Goal: Information Seeking & Learning: Learn about a topic

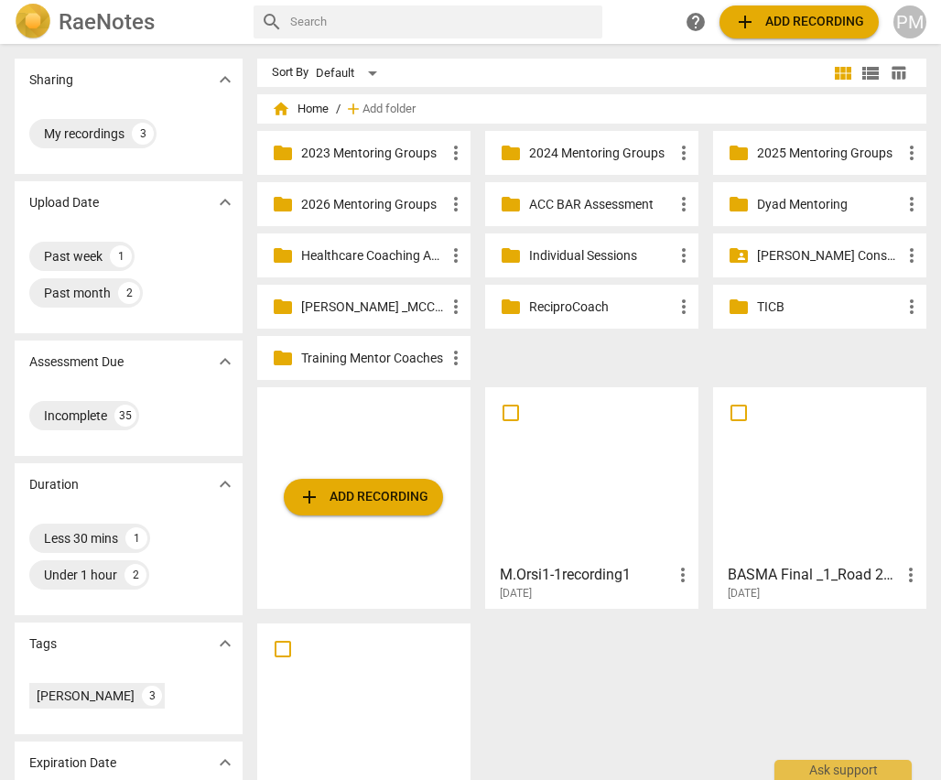
scroll to position [84, 0]
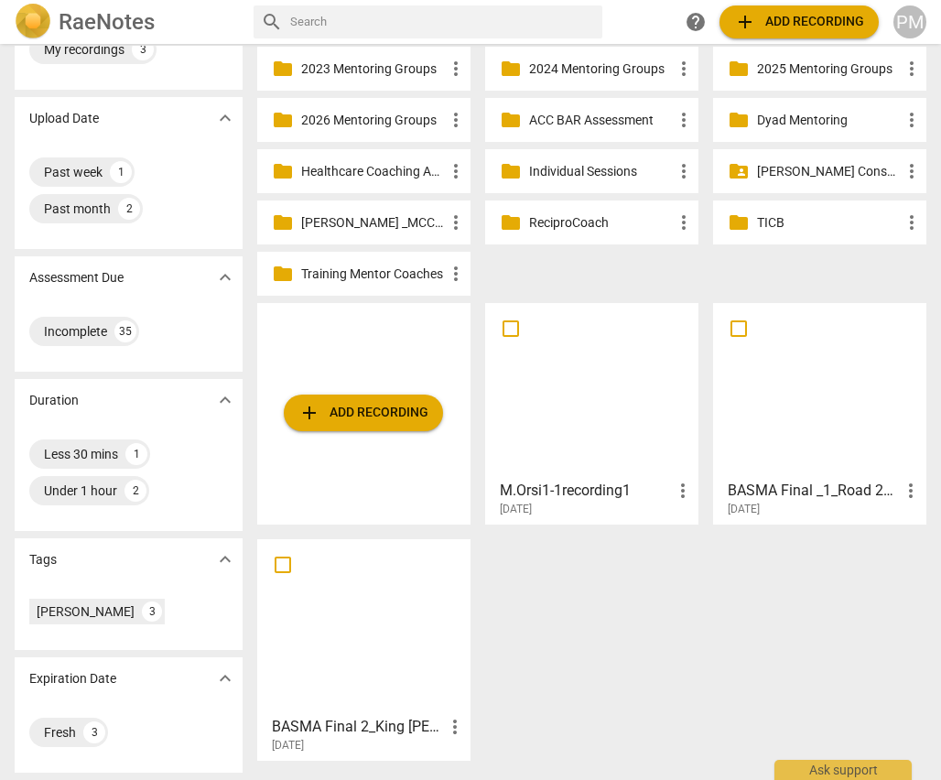
click at [564, 410] on div at bounding box center [591, 390] width 200 height 162
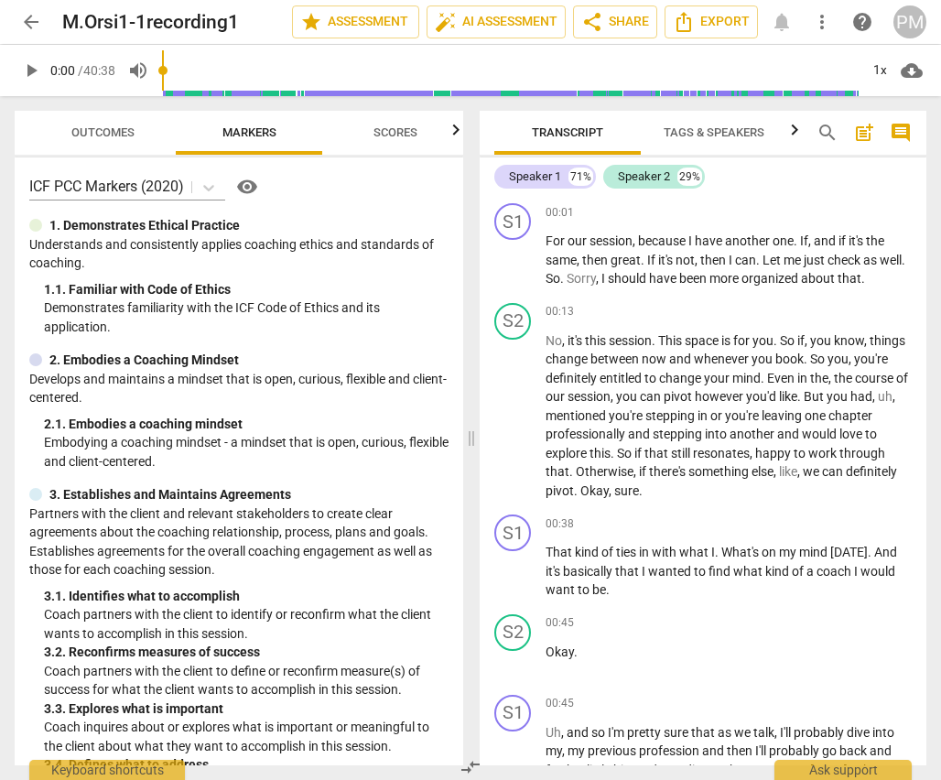
click at [709, 130] on span "Tags & Speakers" at bounding box center [713, 132] width 101 height 14
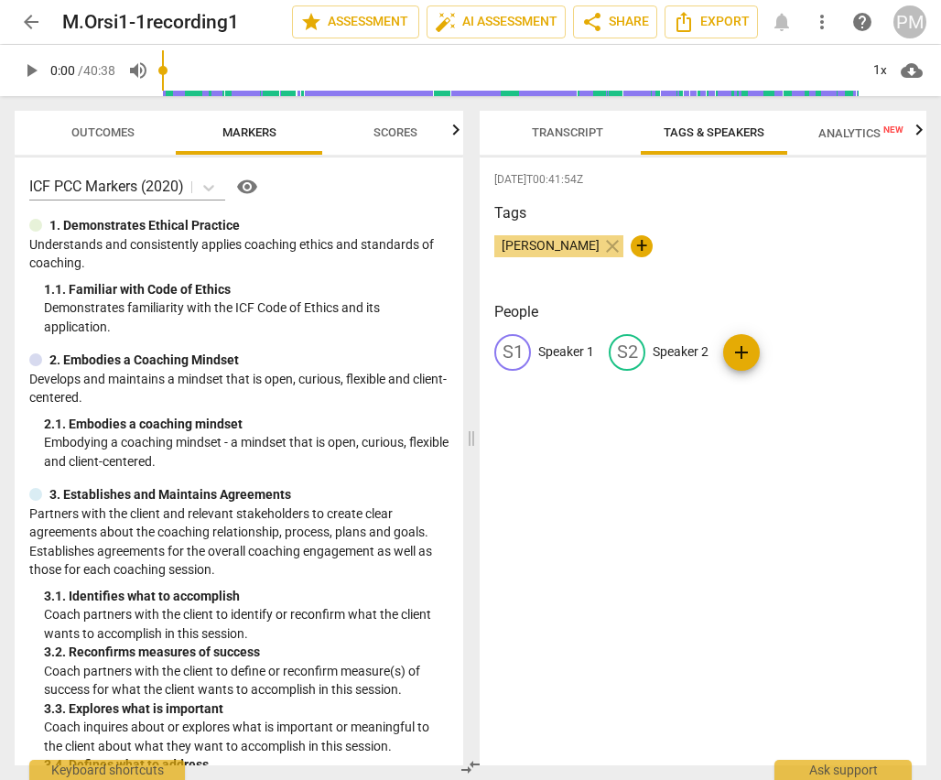
click at [583, 131] on span "Transcript" at bounding box center [567, 132] width 71 height 14
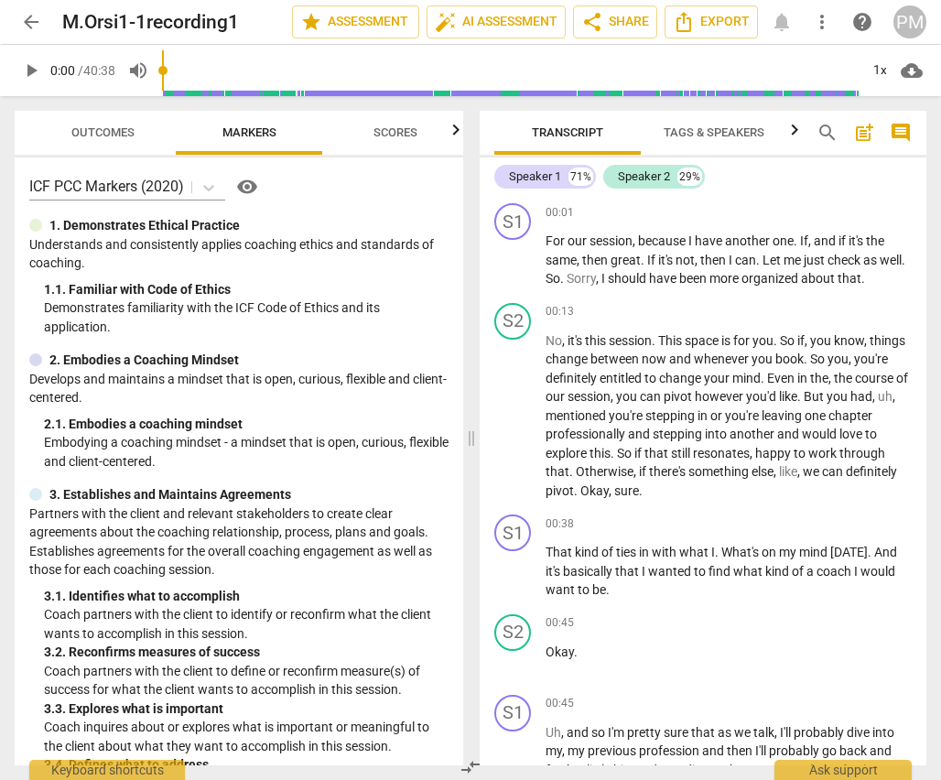
click at [701, 131] on span "Tags & Speakers" at bounding box center [713, 132] width 101 height 14
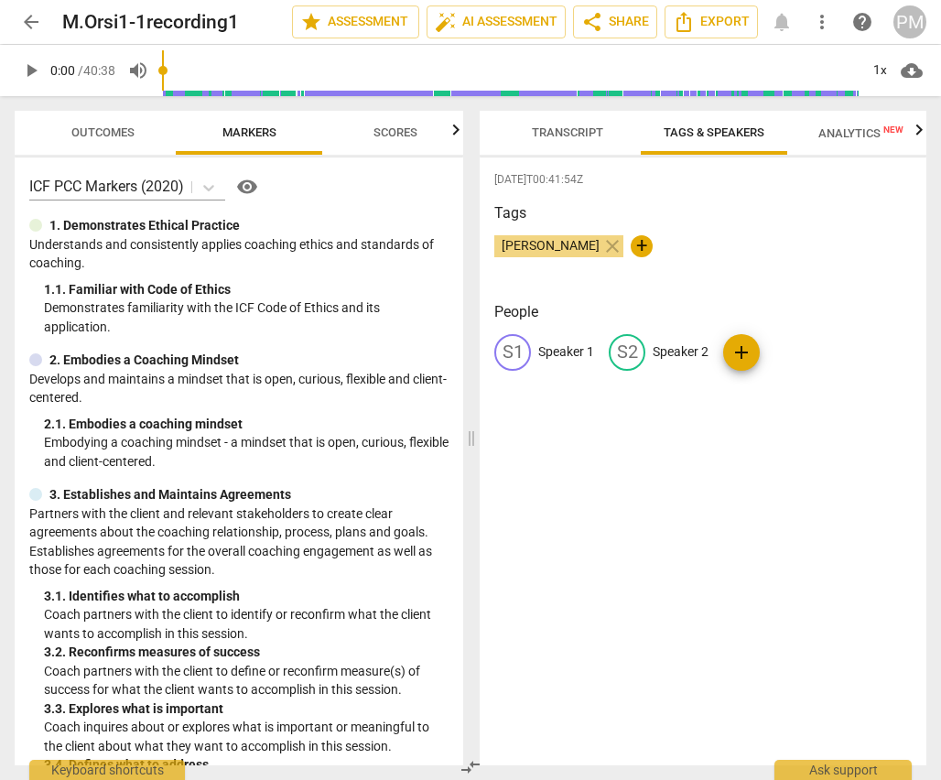
click at [554, 352] on p "Speaker 1" at bounding box center [566, 351] width 56 height 19
type input "Client"
click at [586, 606] on div "[DATE]T00:41:54Z Tags [PERSON_NAME] close + People edit Client delete S2 Speake…" at bounding box center [702, 461] width 446 height 608
click at [662, 353] on p "Speaker 2" at bounding box center [657, 351] width 56 height 19
type input "Coach"
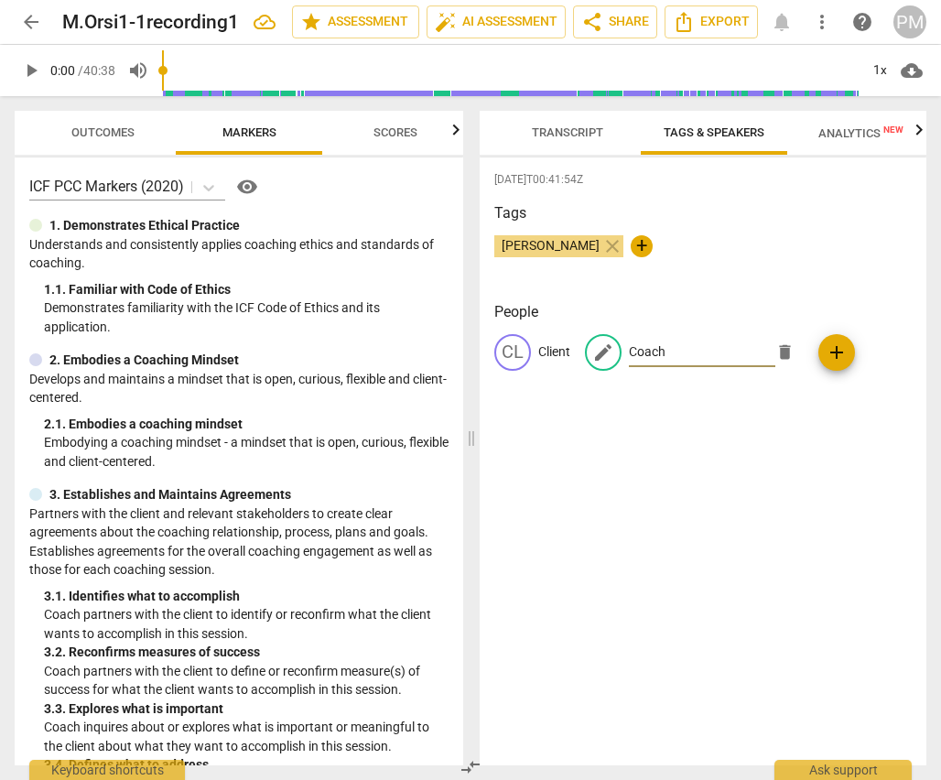
click at [553, 423] on div "[DATE]T00:41:54Z Tags [PERSON_NAME] close + People CL Client edit Coach delete …" at bounding box center [702, 461] width 446 height 608
click at [726, 597] on div "[DATE]T00:41:54Z Tags [PERSON_NAME] close + People CL Client CO Coach add" at bounding box center [702, 461] width 446 height 608
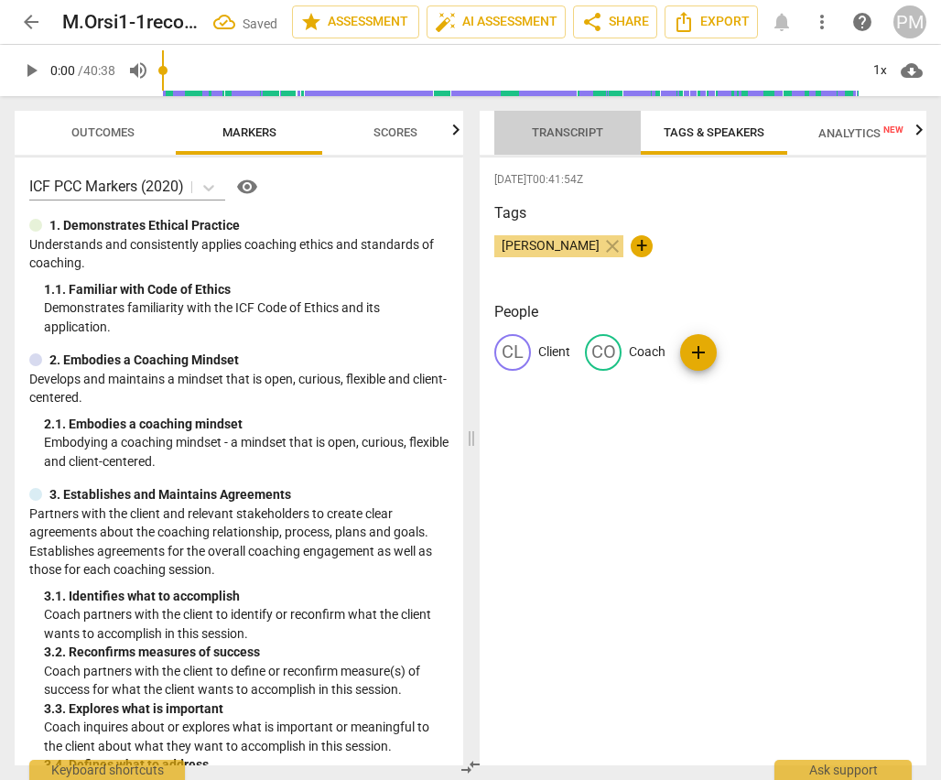
click at [568, 135] on span "Transcript" at bounding box center [567, 132] width 71 height 14
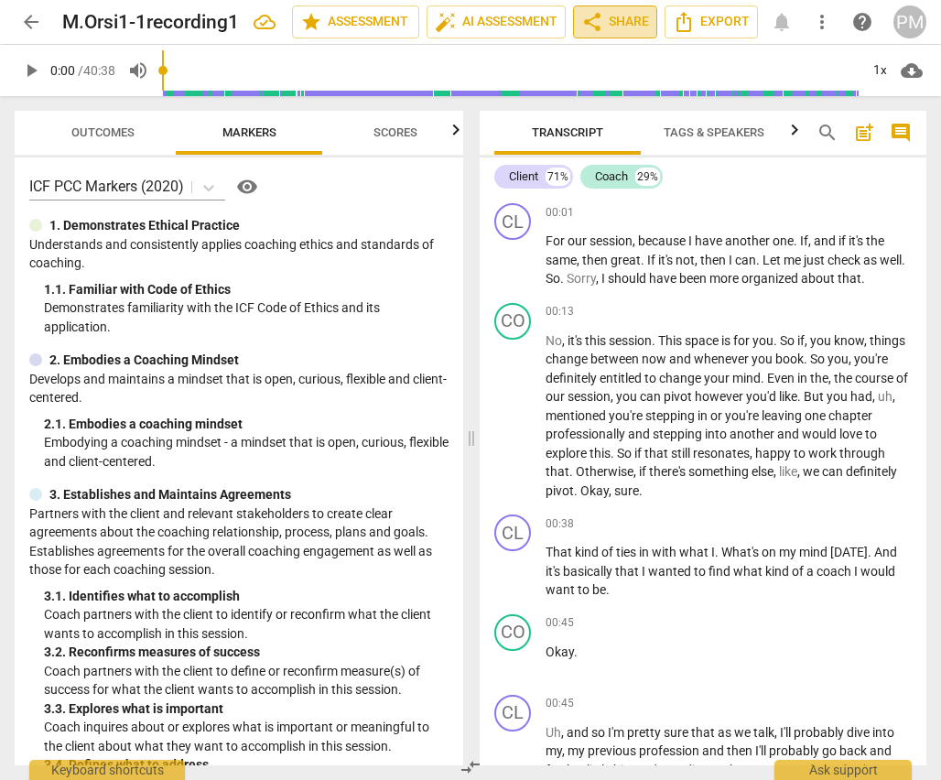
click at [606, 16] on span "share Share" at bounding box center [615, 22] width 68 height 22
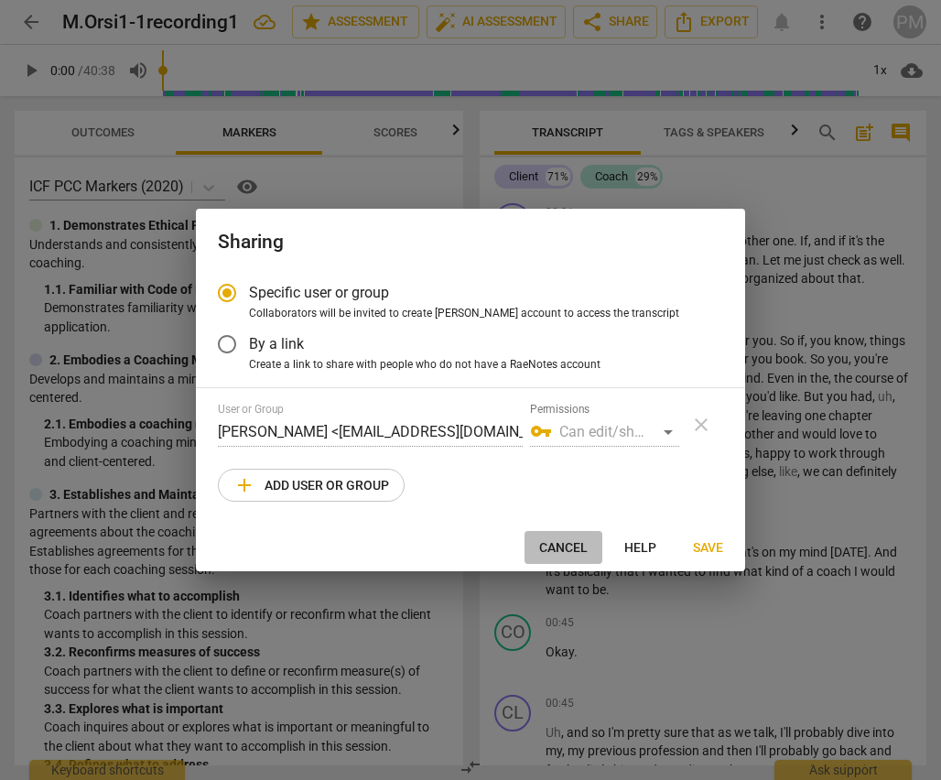
click at [569, 551] on span "Cancel" at bounding box center [563, 548] width 48 height 18
radio input "false"
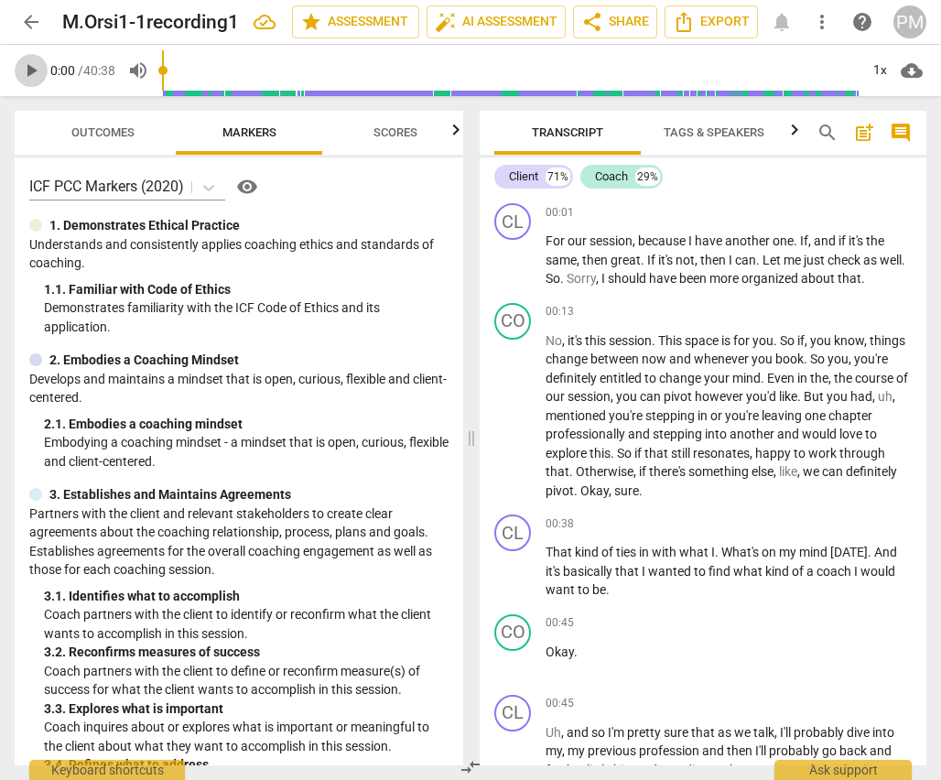
click at [34, 71] on span "play_arrow" at bounding box center [31, 70] width 22 height 22
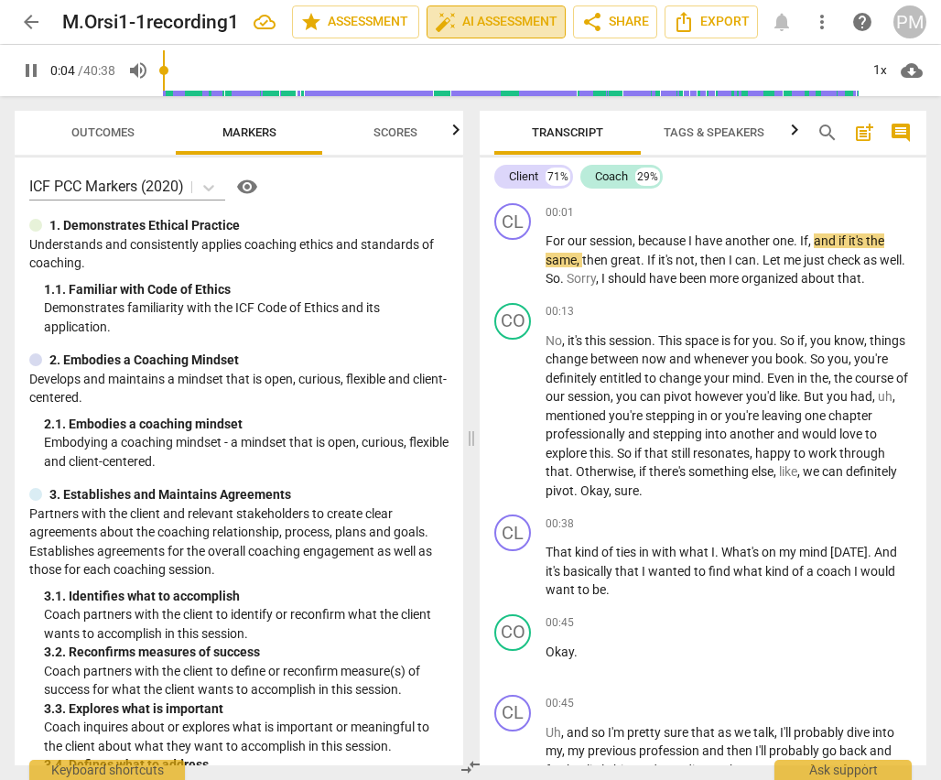
click at [505, 18] on span "auto_fix_high AI Assessment" at bounding box center [496, 22] width 123 height 22
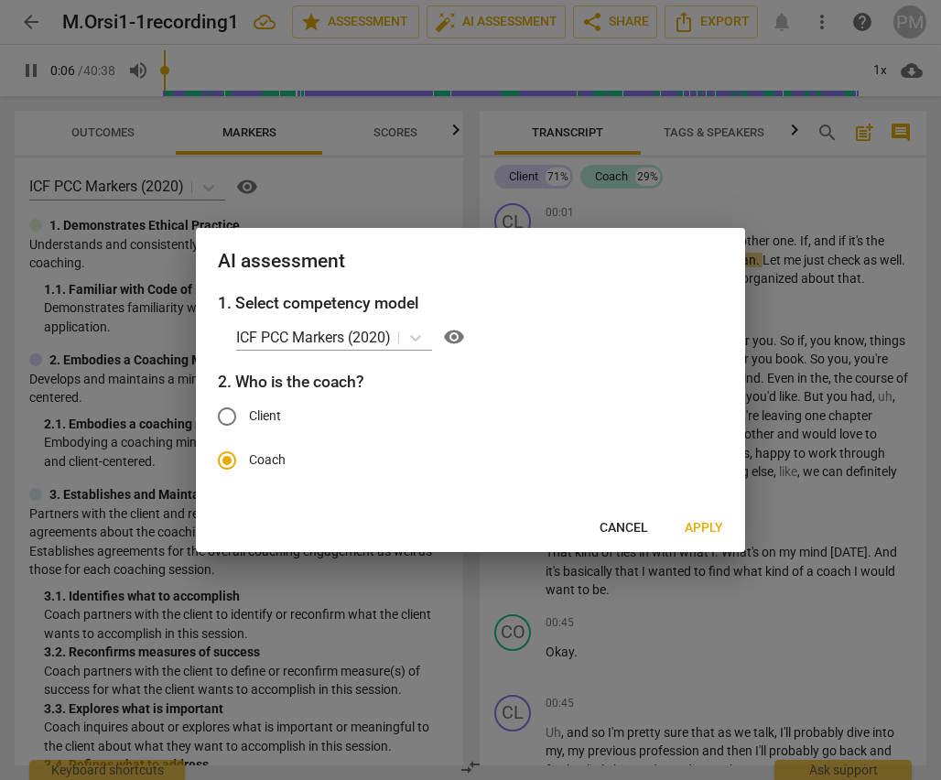
click at [720, 533] on span "Apply" at bounding box center [703, 528] width 38 height 18
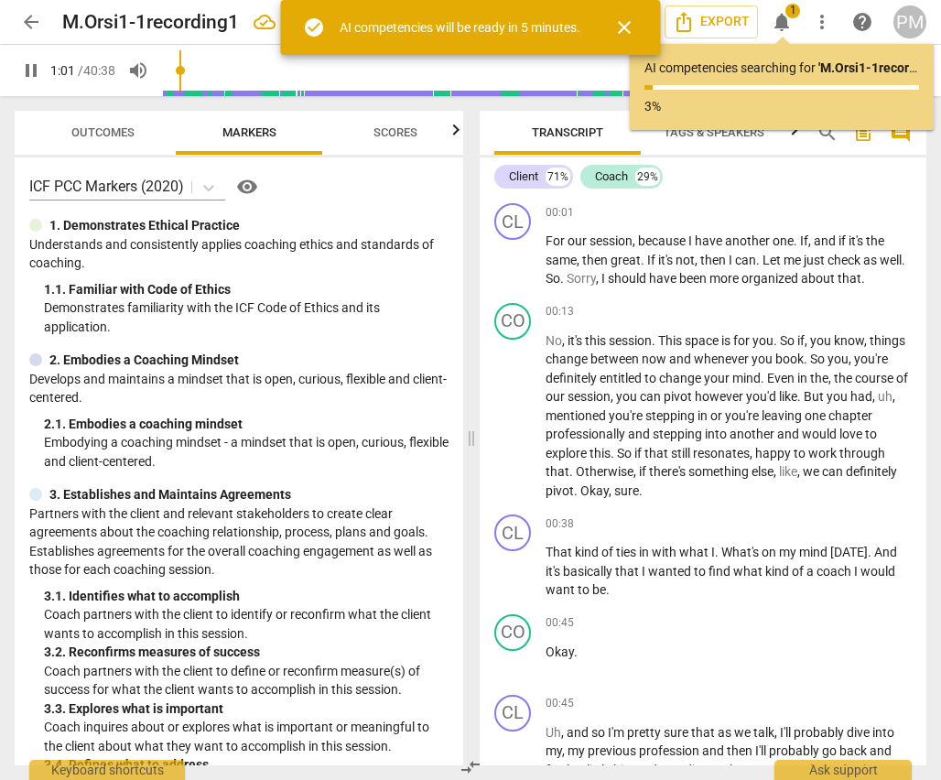
scroll to position [584, 0]
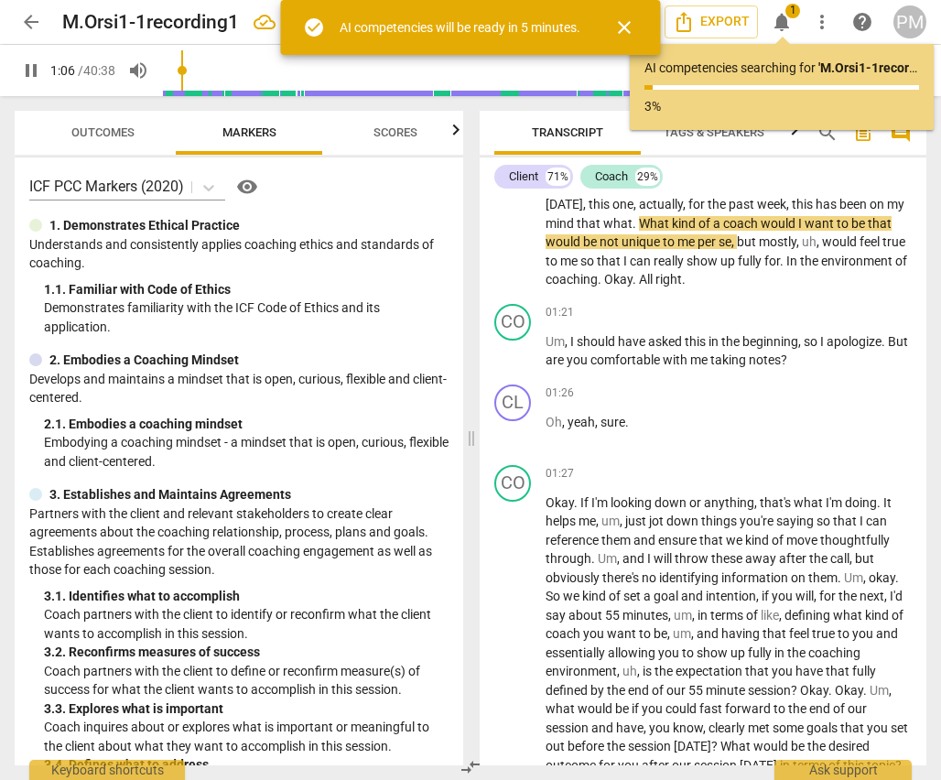
click at [34, 69] on span "pause" at bounding box center [31, 70] width 22 height 22
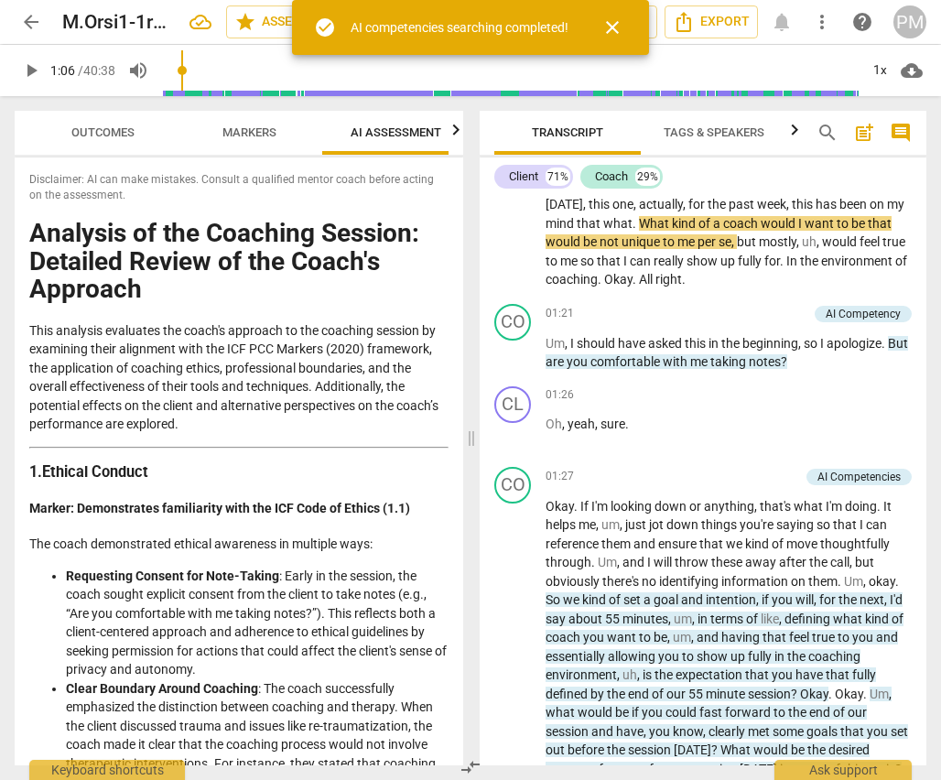
scroll to position [0, 20]
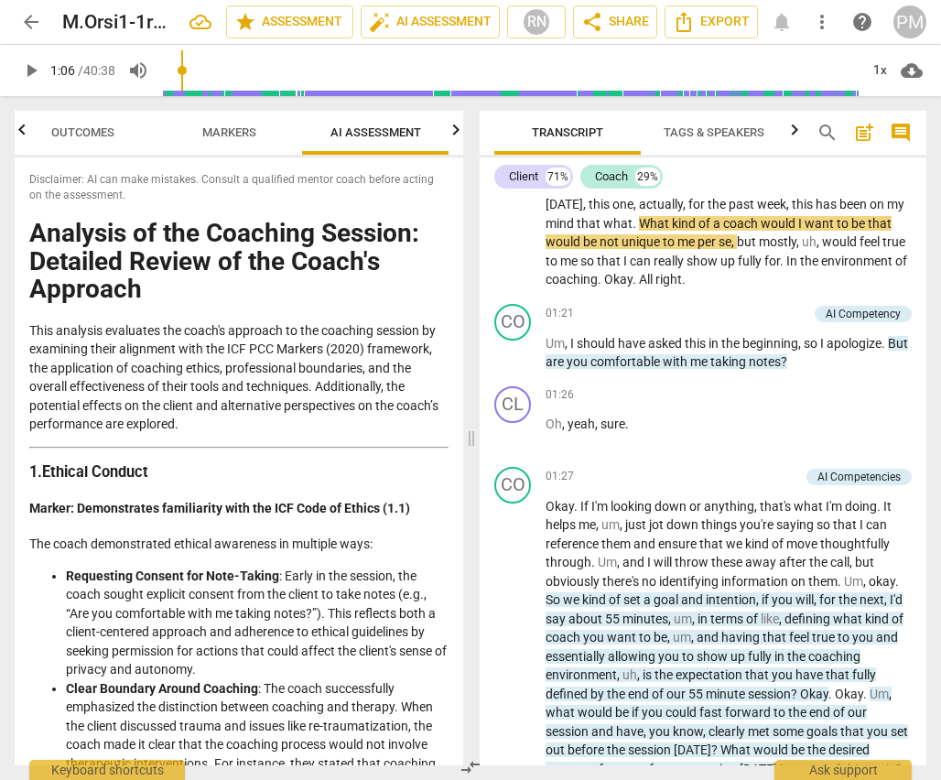
click at [31, 71] on span "play_arrow" at bounding box center [31, 70] width 22 height 22
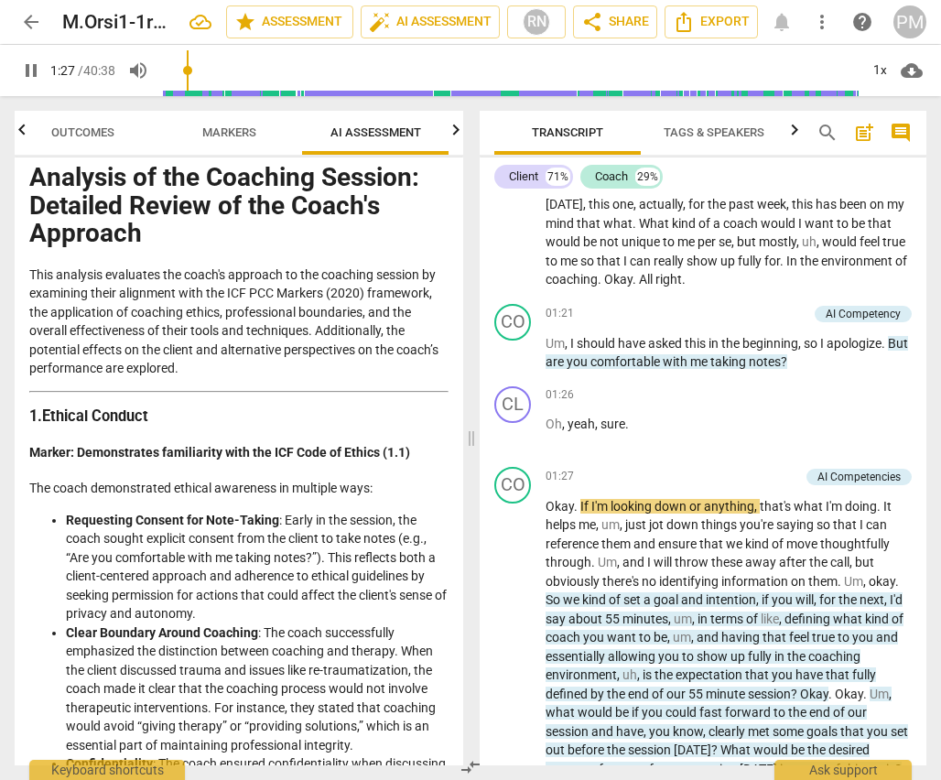
scroll to position [0, 0]
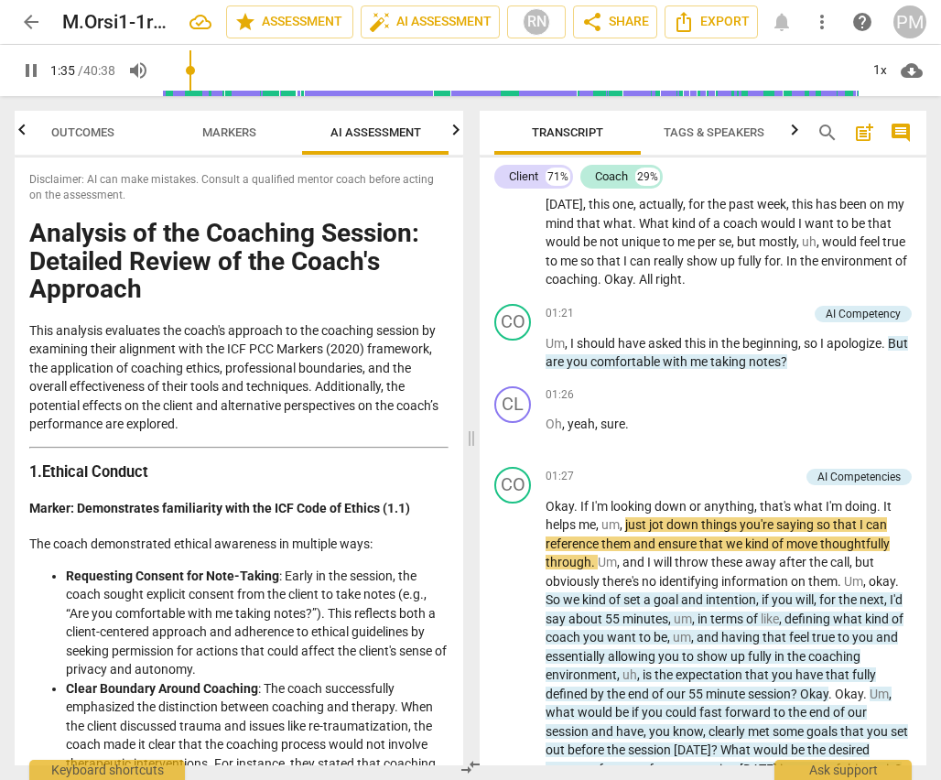
click at [167, 263] on h1 "Analysis of the Coaching Session: Detailed Review of the Coach's Approach" at bounding box center [238, 262] width 419 height 84
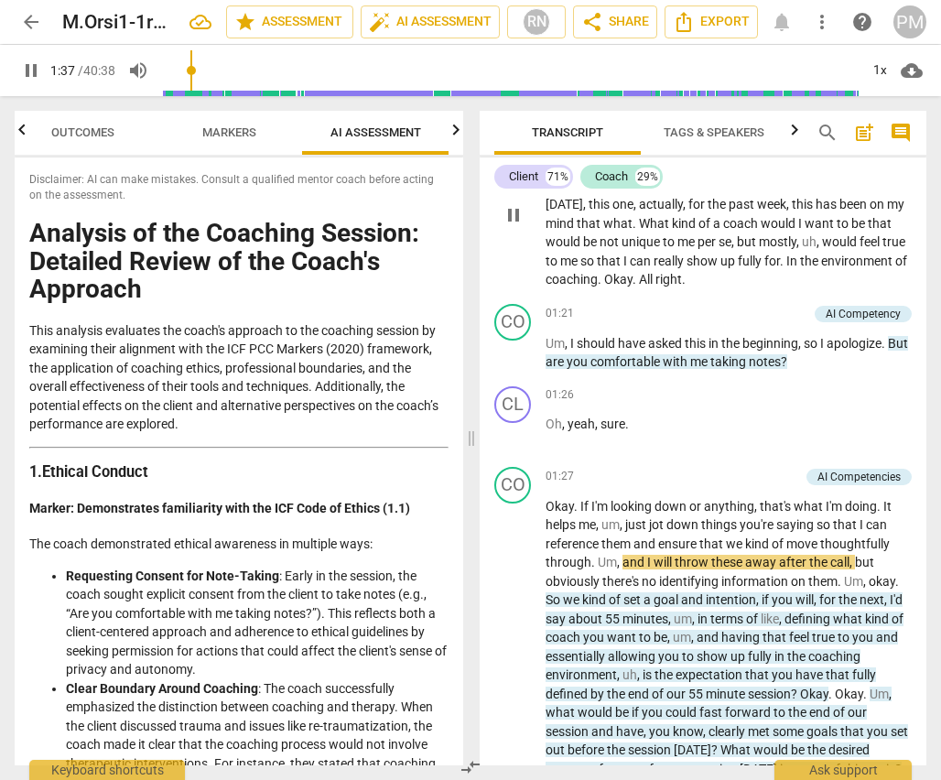
click at [643, 213] on p "Uh , and so I'm pretty sure that as we talk , I'll probably dive into my , my p…" at bounding box center [728, 214] width 366 height 150
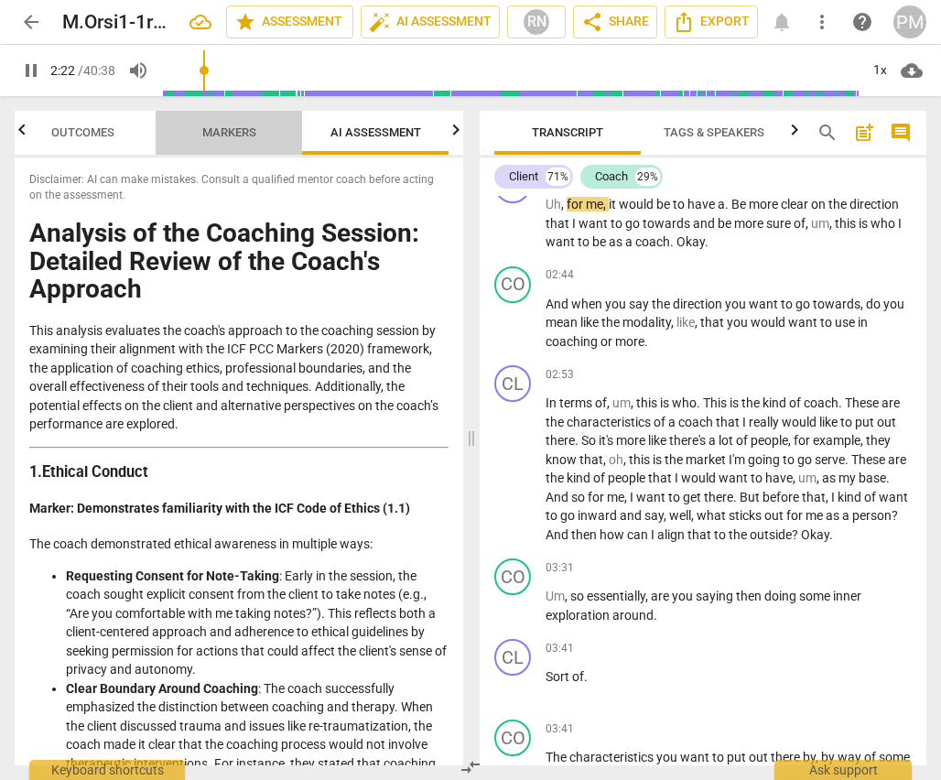
click at [230, 132] on span "Markers" at bounding box center [229, 132] width 54 height 14
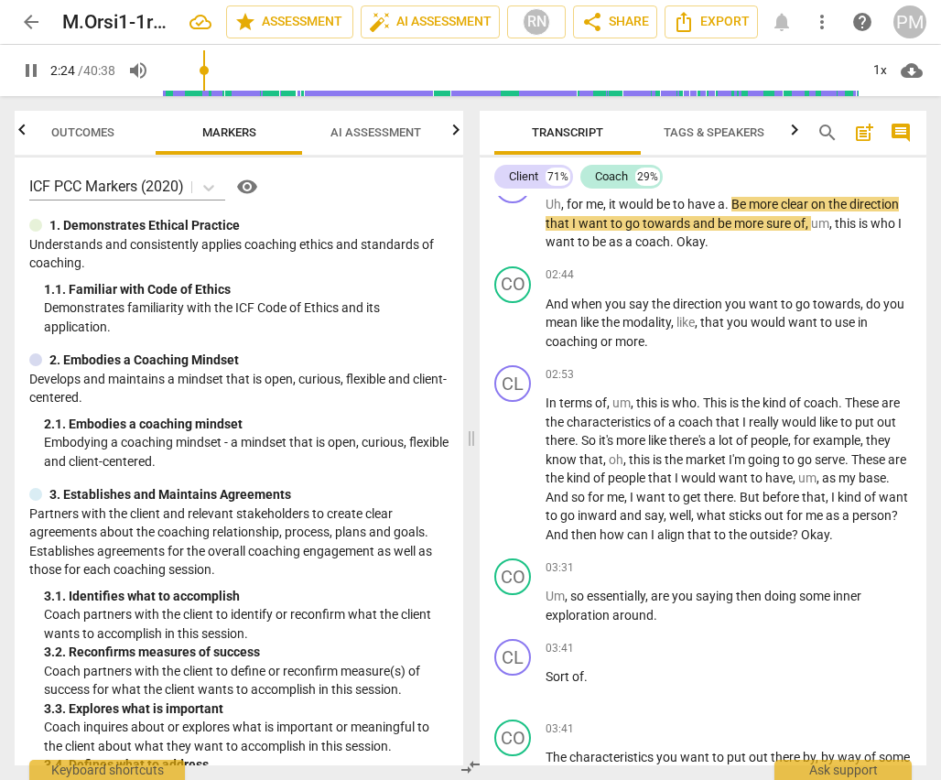
click at [81, 131] on span "Outcomes" at bounding box center [82, 132] width 63 height 14
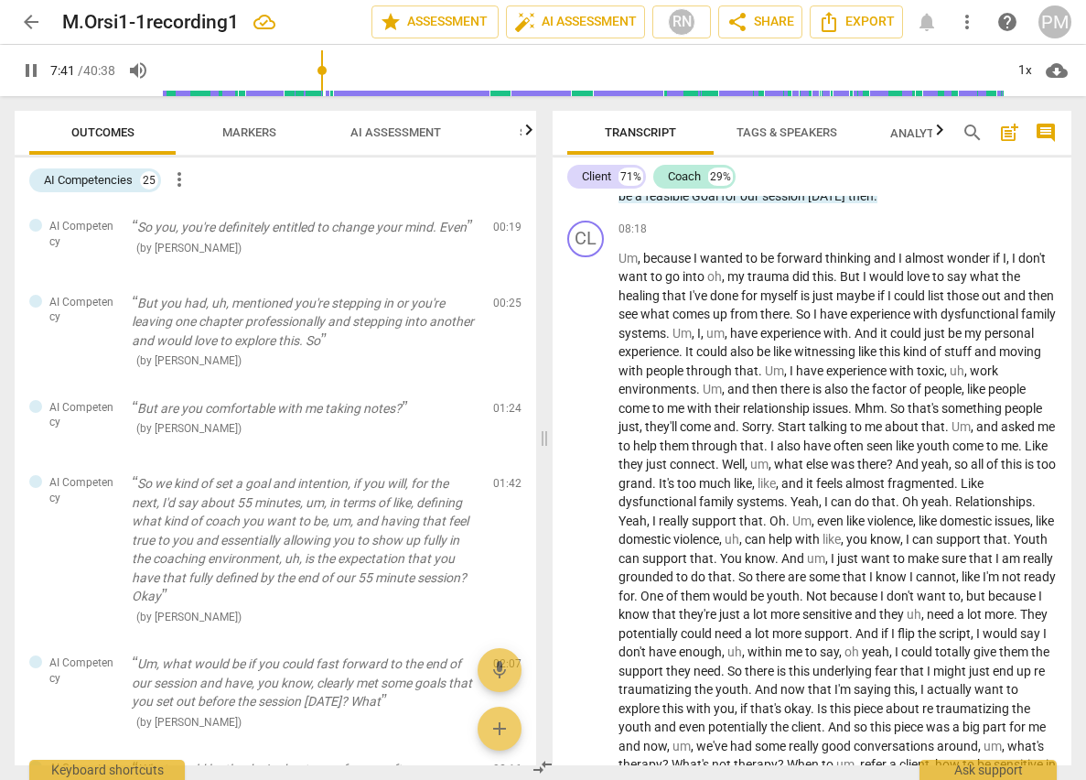
scroll to position [2943, 0]
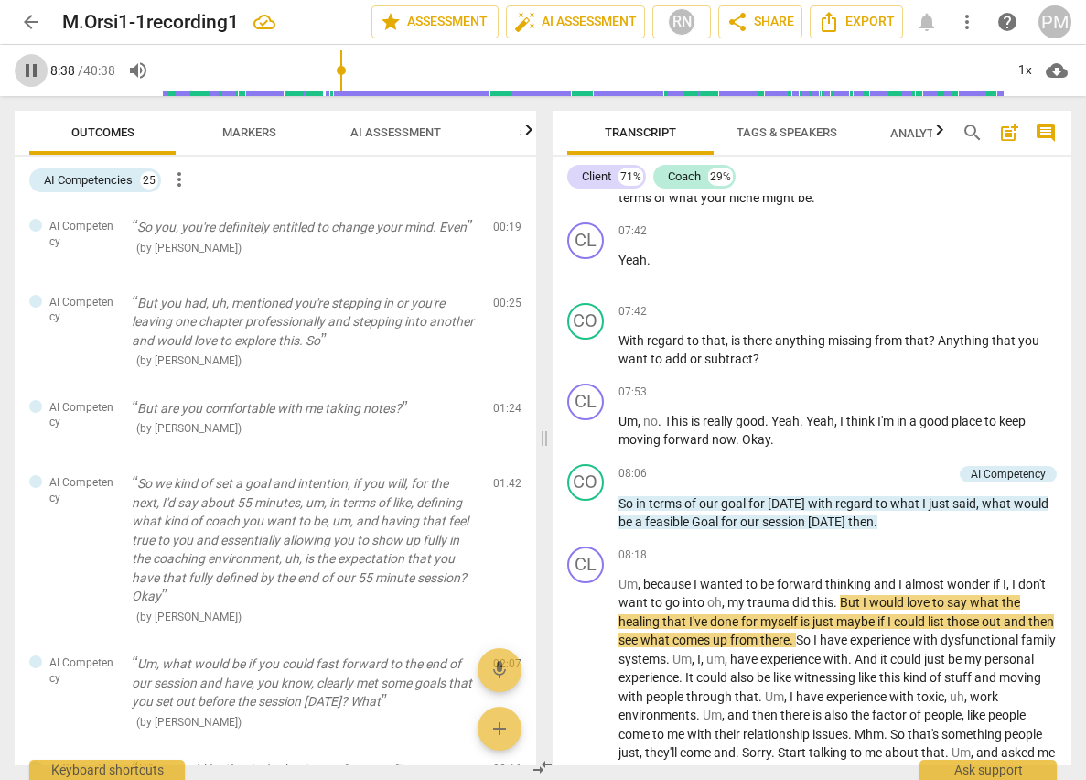
click at [29, 78] on span "pause" at bounding box center [31, 70] width 22 height 22
click at [29, 78] on span "play_arrow" at bounding box center [31, 70] width 22 height 22
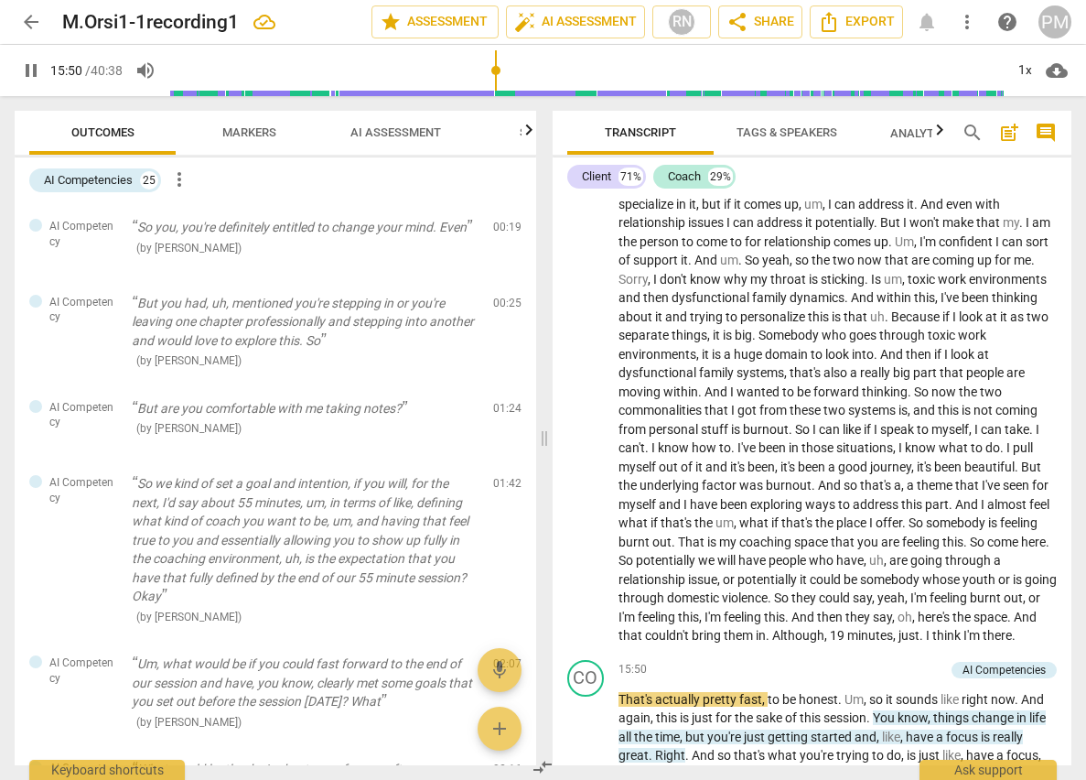
scroll to position [4681, 0]
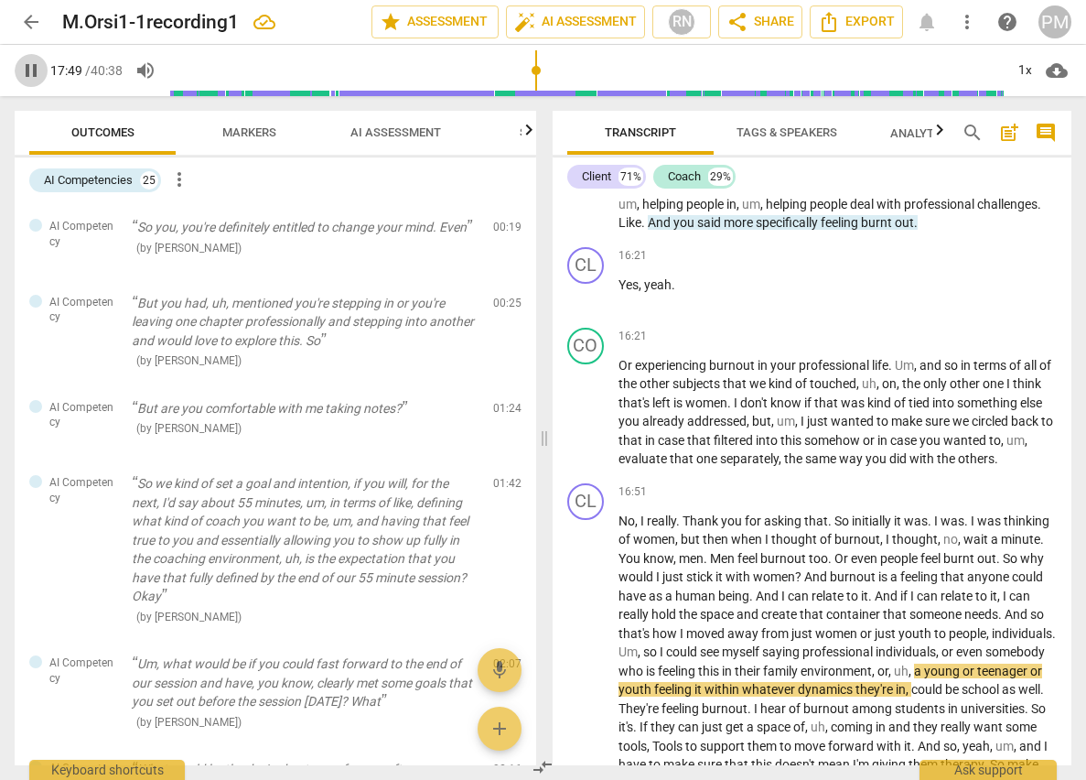
click at [34, 74] on span "pause" at bounding box center [31, 70] width 22 height 22
type input "1069"
click at [394, 129] on span "AI Assessment" at bounding box center [395, 132] width 91 height 14
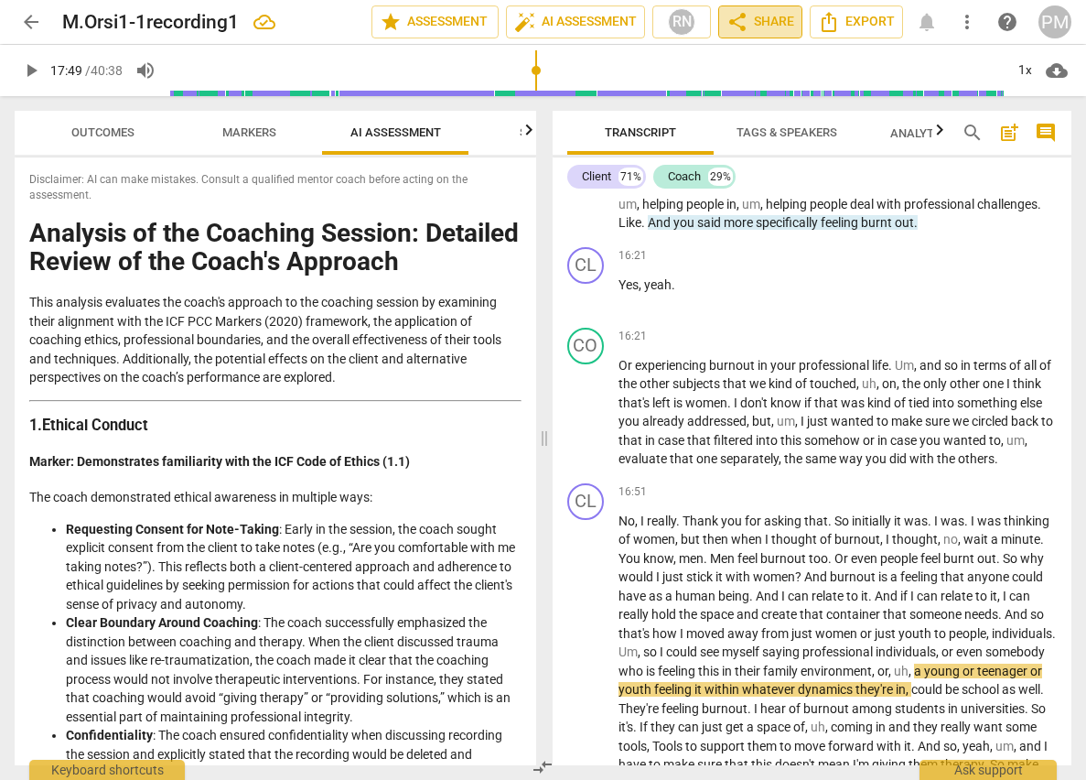
click at [770, 17] on span "share Share" at bounding box center [760, 22] width 68 height 22
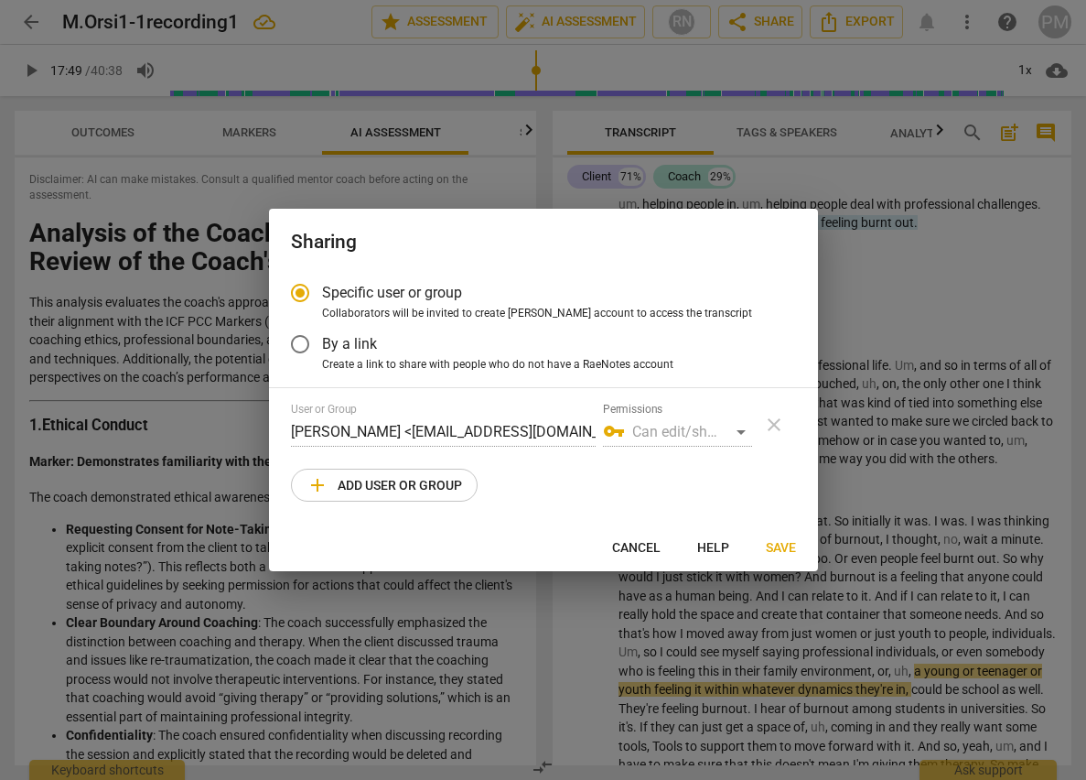
click at [372, 484] on span "add Add user or group" at bounding box center [385, 485] width 156 height 22
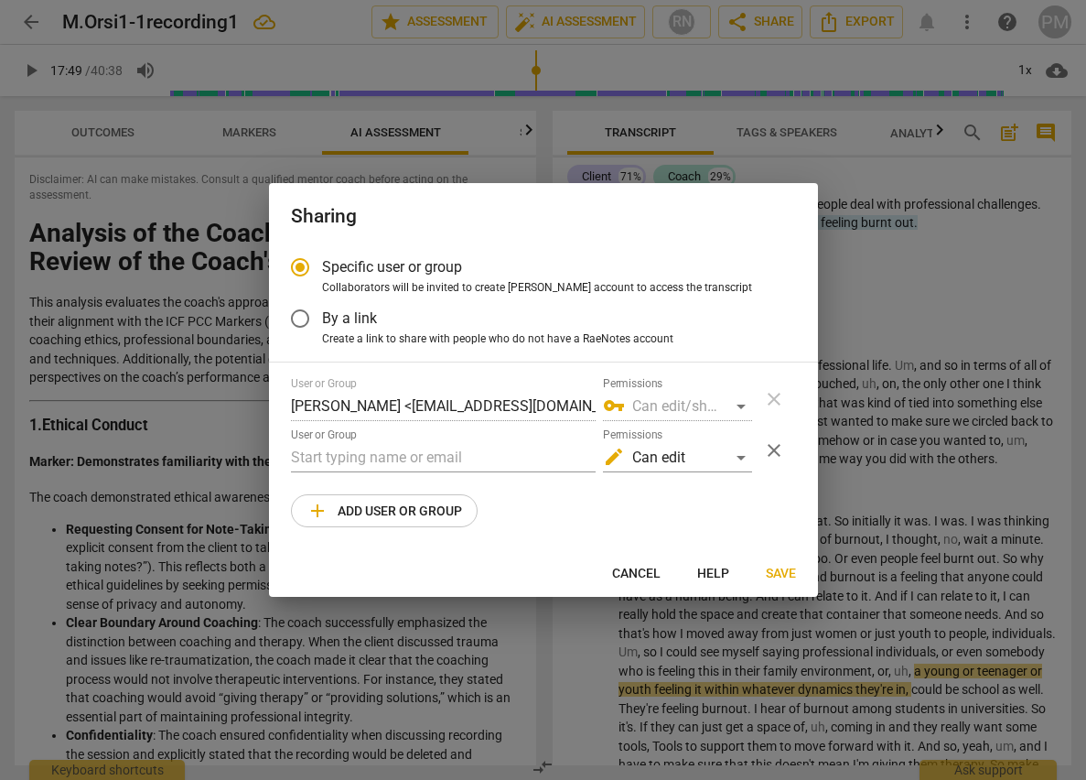
click at [940, 361] on div at bounding box center [543, 390] width 1086 height 780
radio input "false"
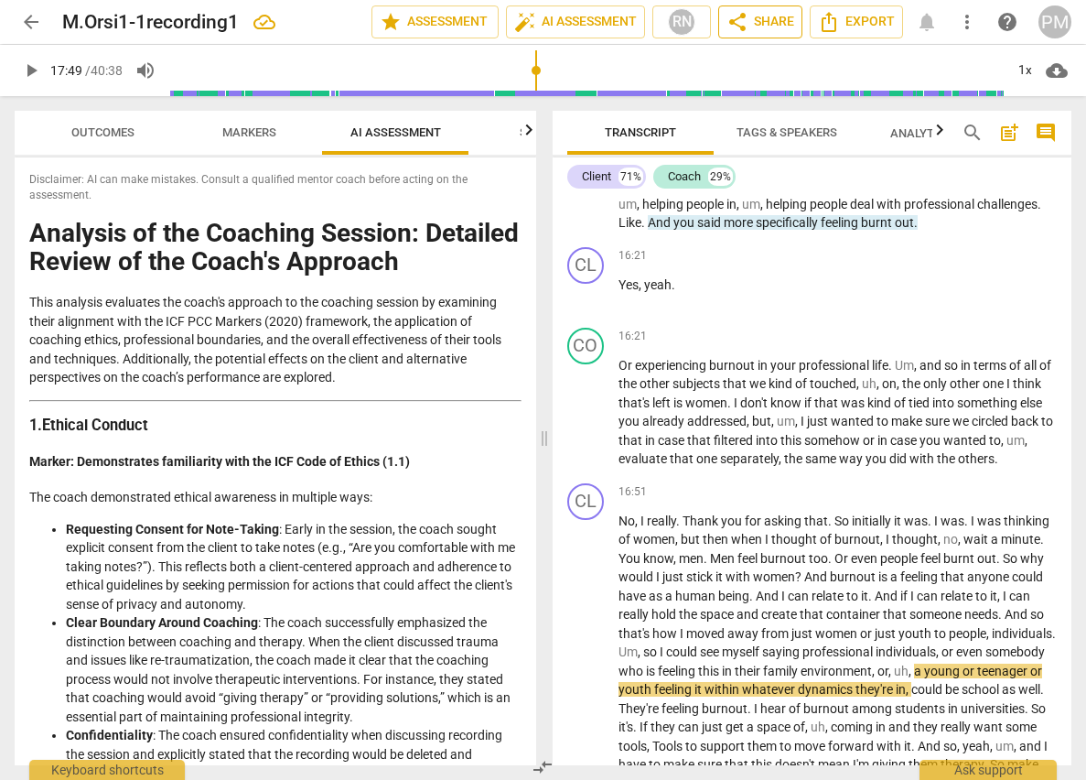
click at [770, 27] on span "share Share" at bounding box center [760, 22] width 68 height 22
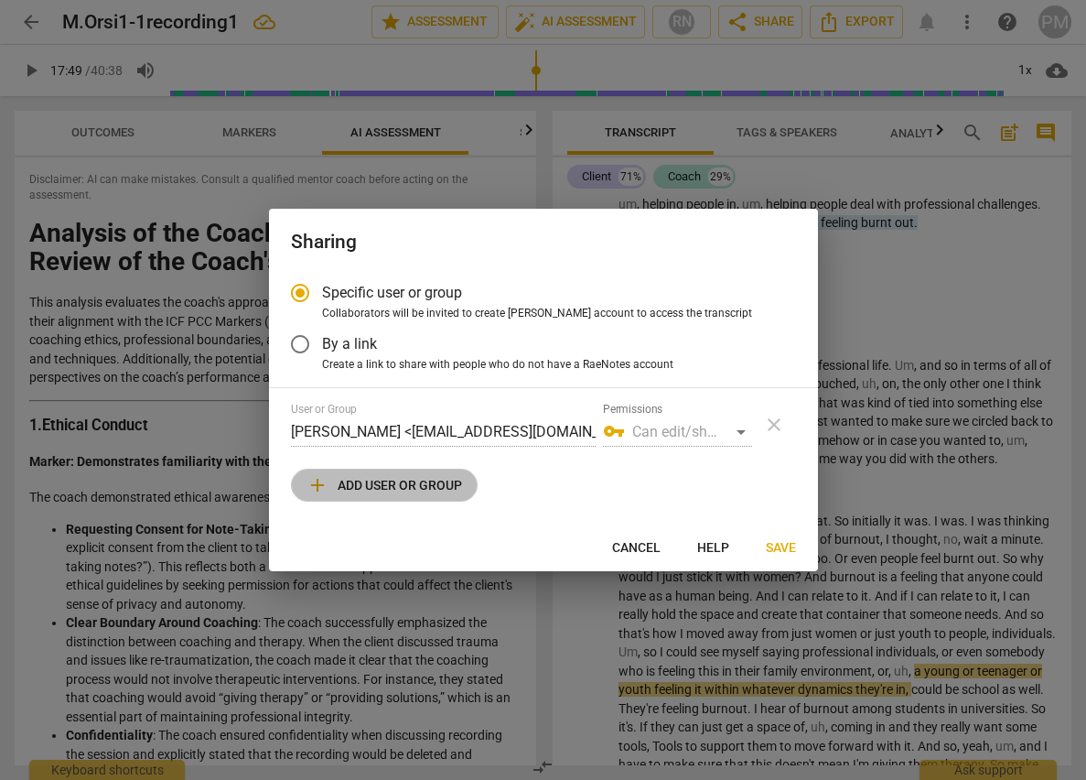
click at [362, 489] on span "add Add user or group" at bounding box center [385, 485] width 156 height 22
radio input "false"
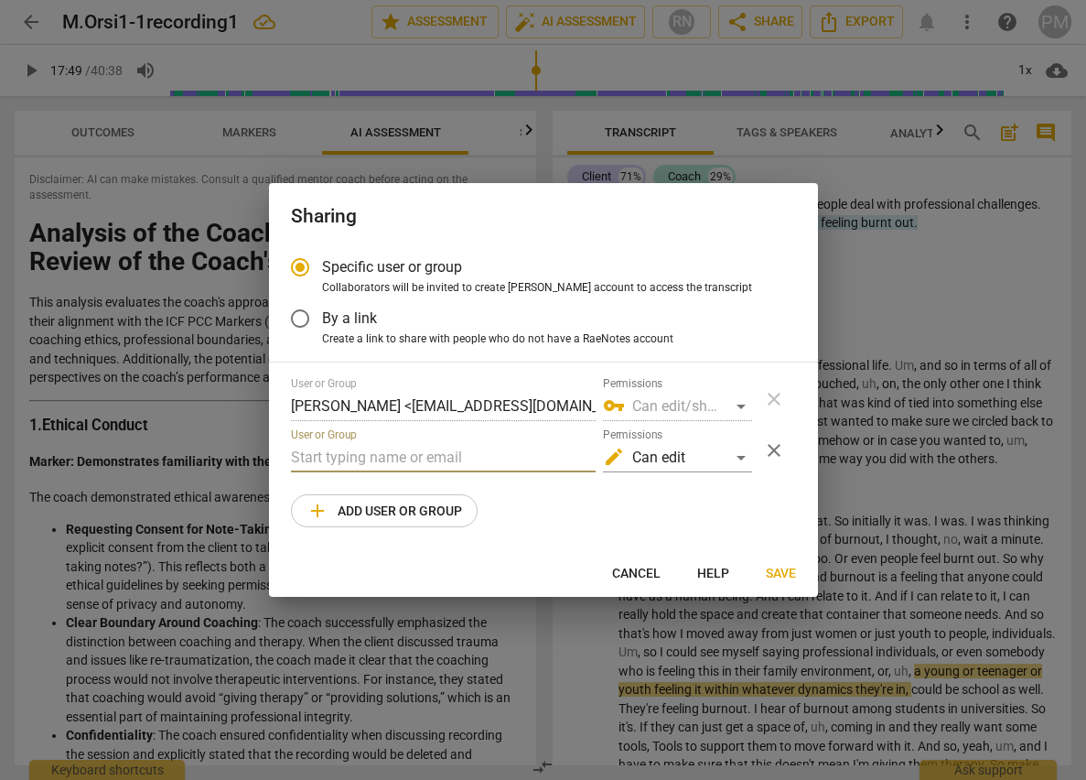
paste input ""[EMAIL_ADDRESS][DOMAIN_NAME]" <[EMAIL_ADDRESS][DOMAIN_NAME]>"
type input ""[EMAIL_ADDRESS][DOMAIN_NAME]" <[EMAIL_ADDRESS][DOMAIN_NAME]>"
click at [782, 571] on span "Save" at bounding box center [781, 574] width 30 height 18
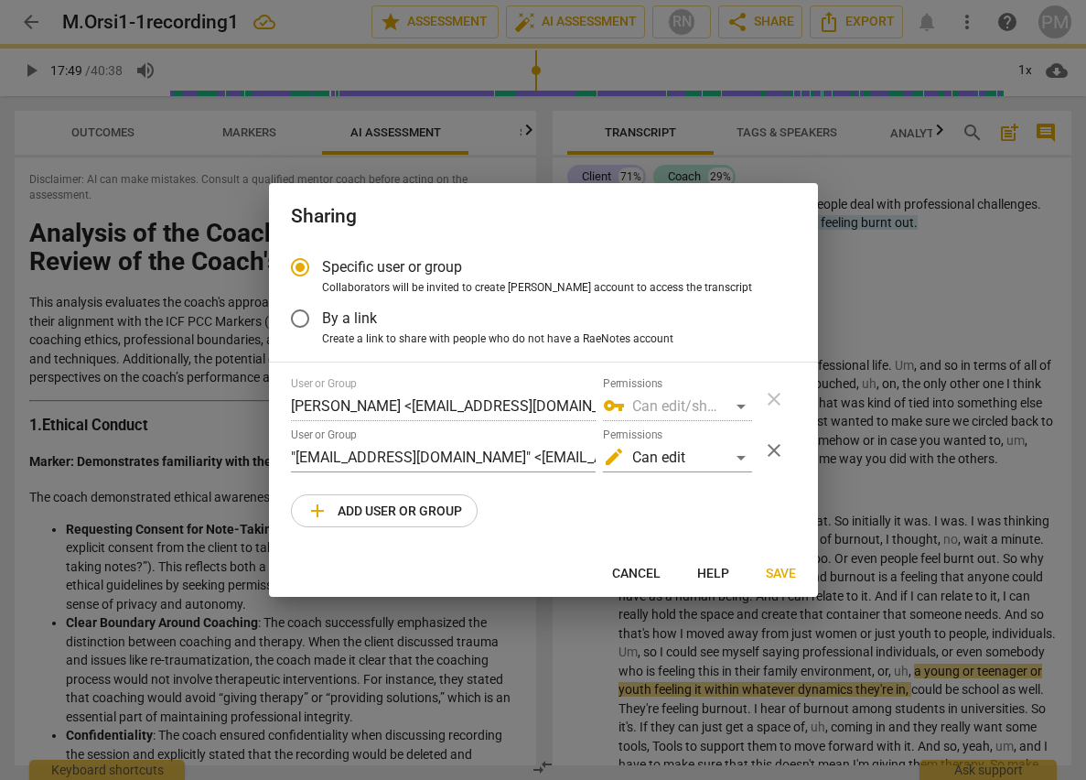
radio input "false"
type input "[PERSON_NAME] <[EMAIL_ADDRESS][DOMAIN_NAME]>"
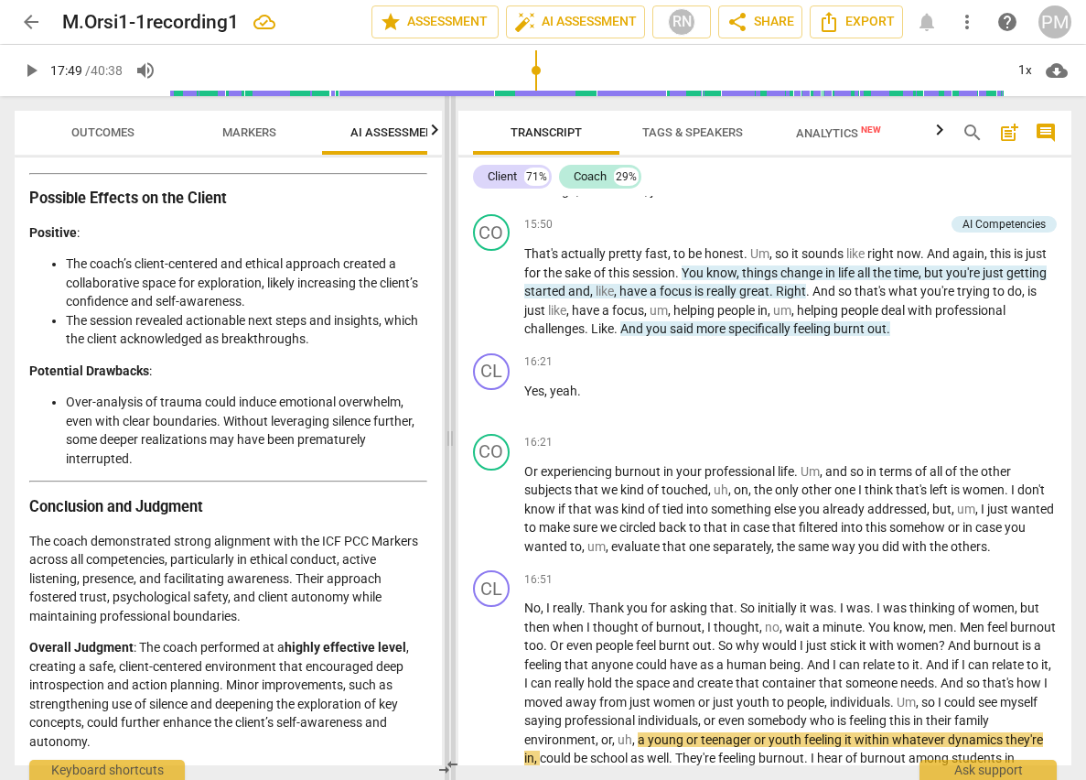
scroll to position [4106, 0]
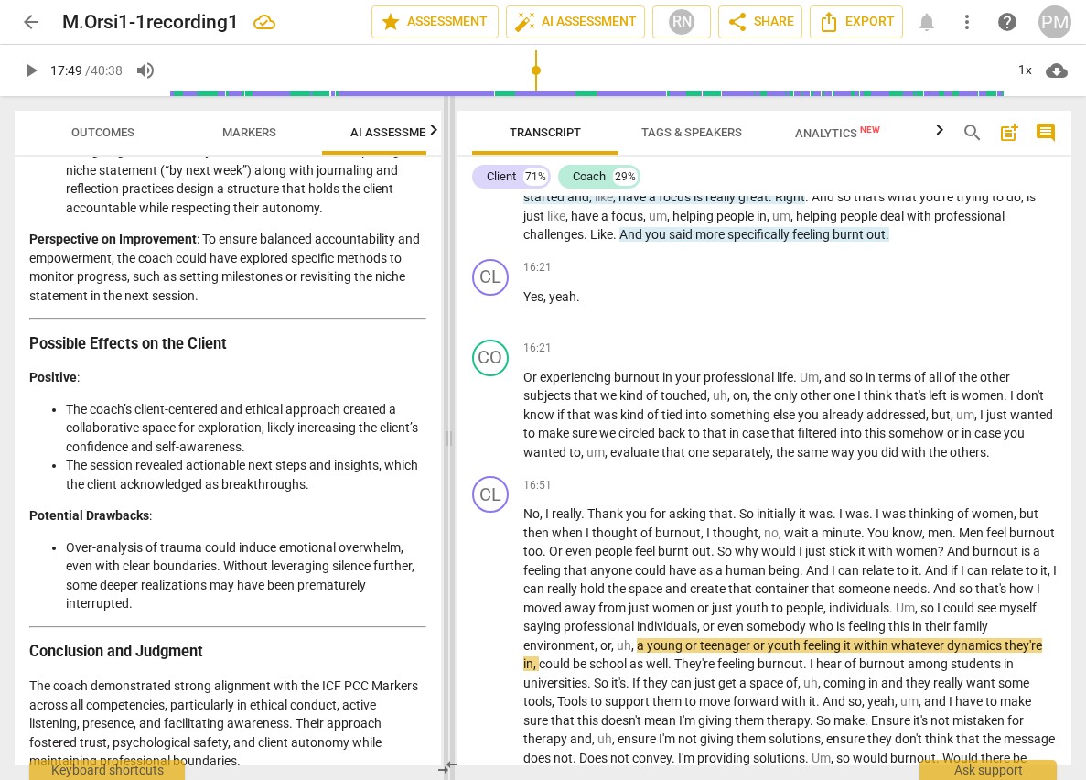
drag, startPoint x: 500, startPoint y: 455, endPoint x: 450, endPoint y: 455, distance: 50.3
click at [450, 455] on span at bounding box center [449, 437] width 11 height 683
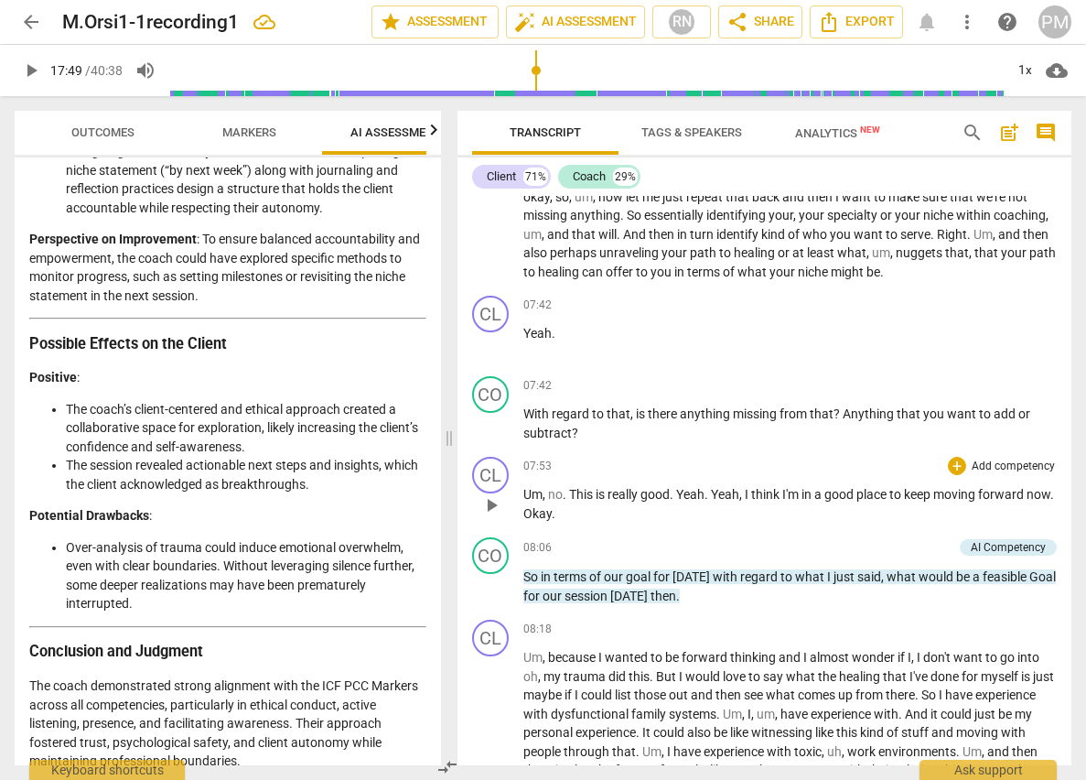
scroll to position [2642, 0]
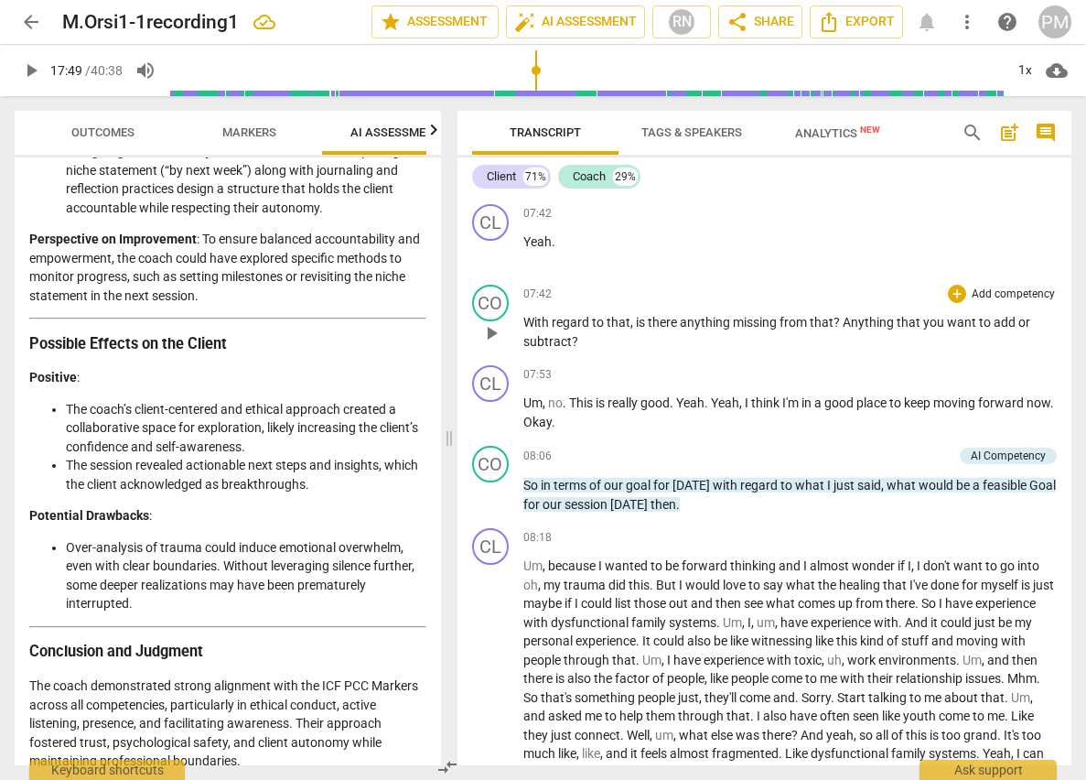
click at [531, 302] on span "07:42" at bounding box center [537, 294] width 28 height 16
click at [529, 302] on span "07:42" at bounding box center [537, 294] width 28 height 16
click at [492, 321] on div "CO" at bounding box center [490, 303] width 37 height 37
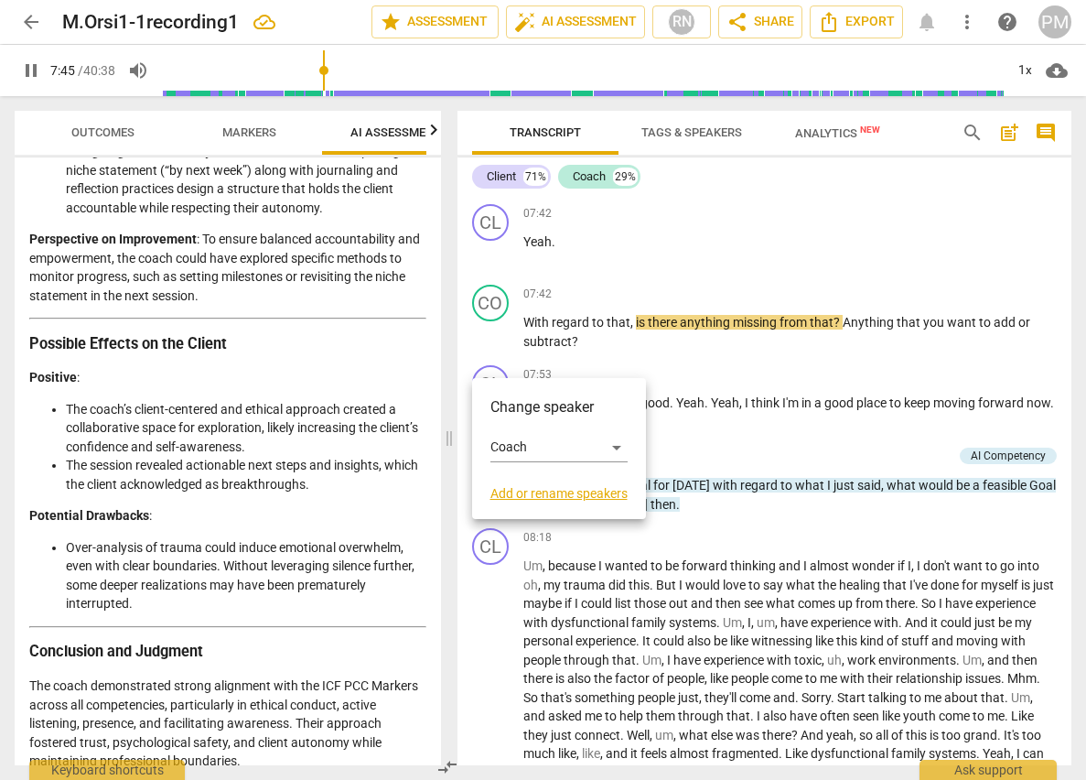
click at [496, 360] on div at bounding box center [543, 390] width 1086 height 780
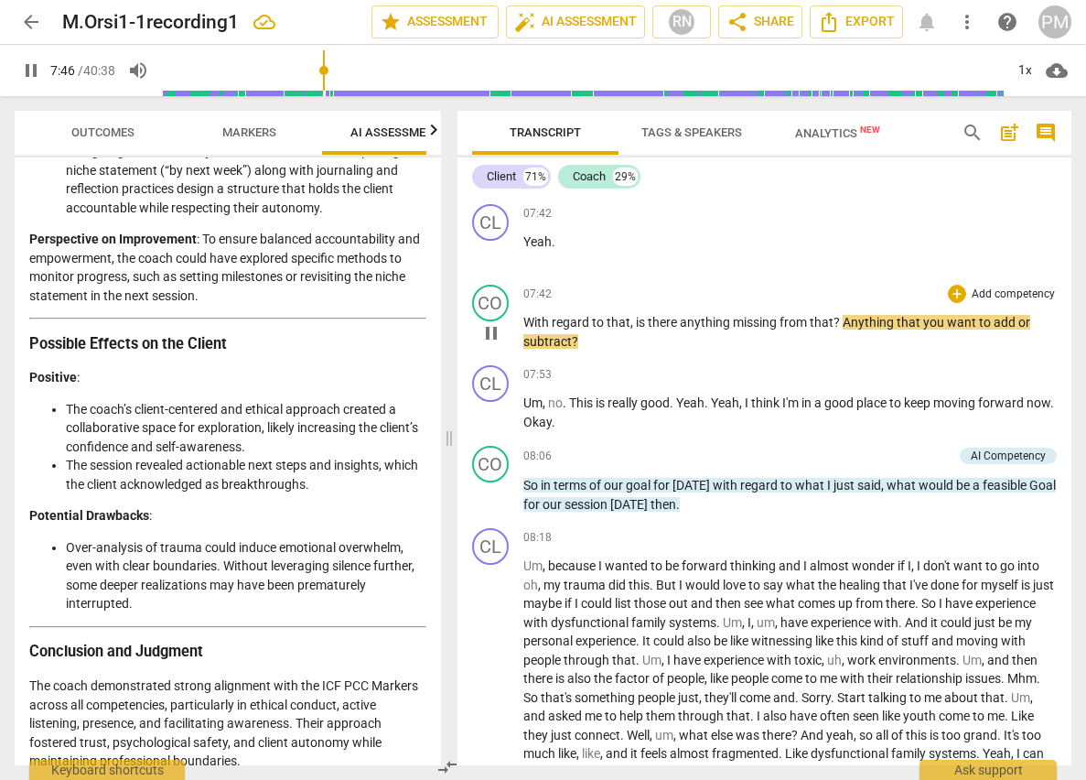
click at [489, 344] on span "pause" at bounding box center [491, 333] width 22 height 22
click at [493, 344] on span "play_arrow" at bounding box center [491, 333] width 22 height 22
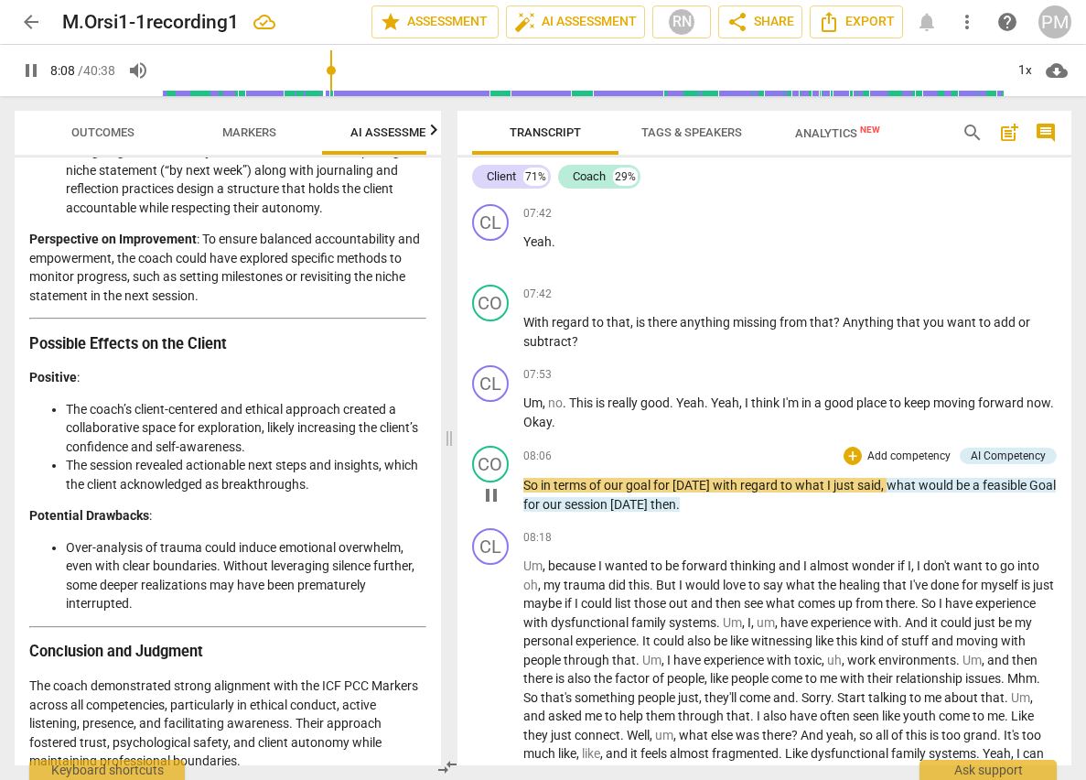
click at [490, 506] on span "pause" at bounding box center [491, 495] width 22 height 22
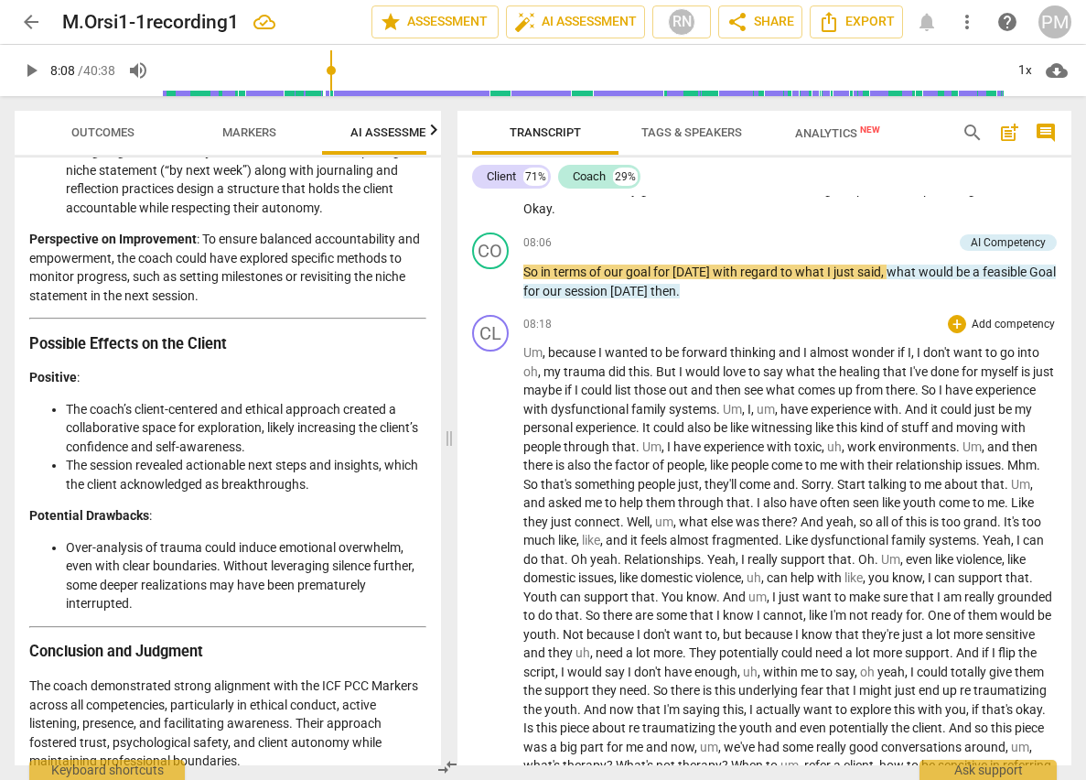
scroll to position [2825, 0]
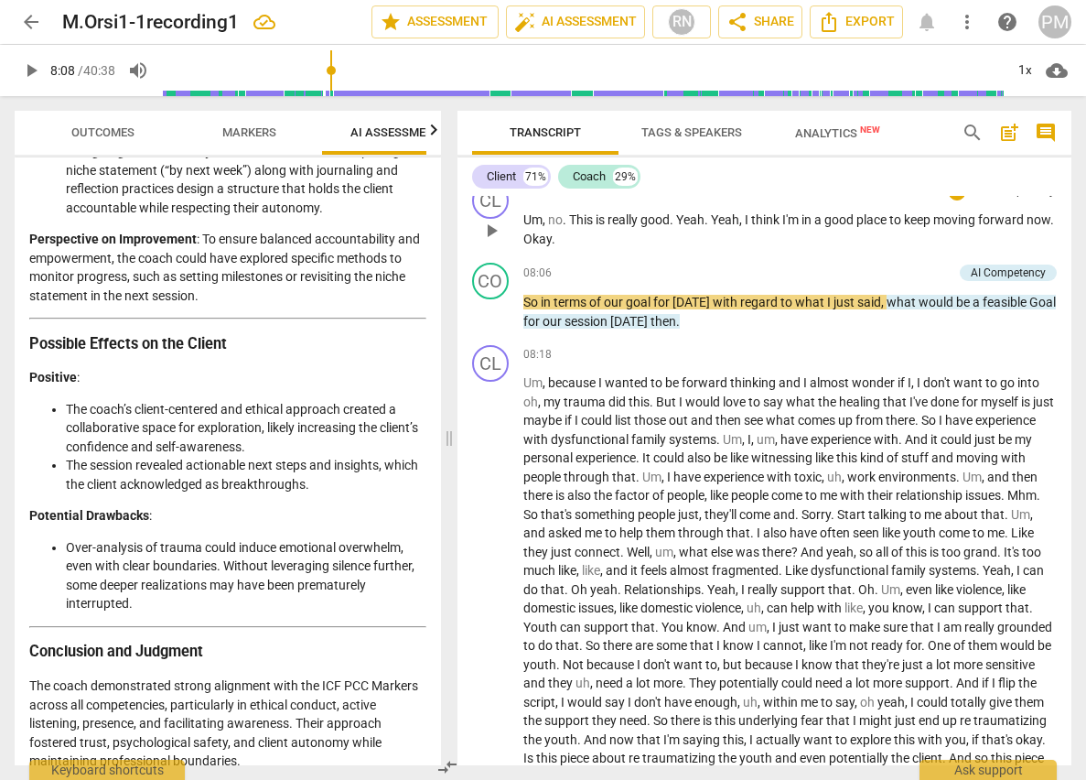
click at [552, 246] on span "Okay" at bounding box center [537, 238] width 28 height 15
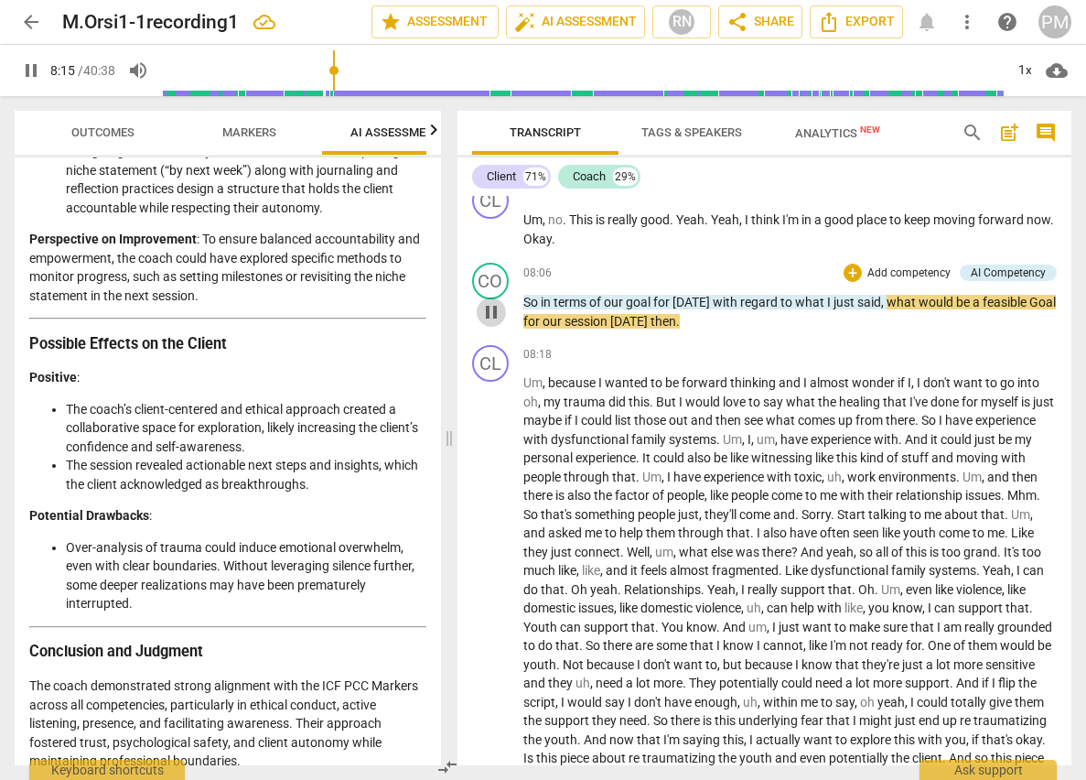
click at [492, 323] on span "pause" at bounding box center [491, 312] width 22 height 22
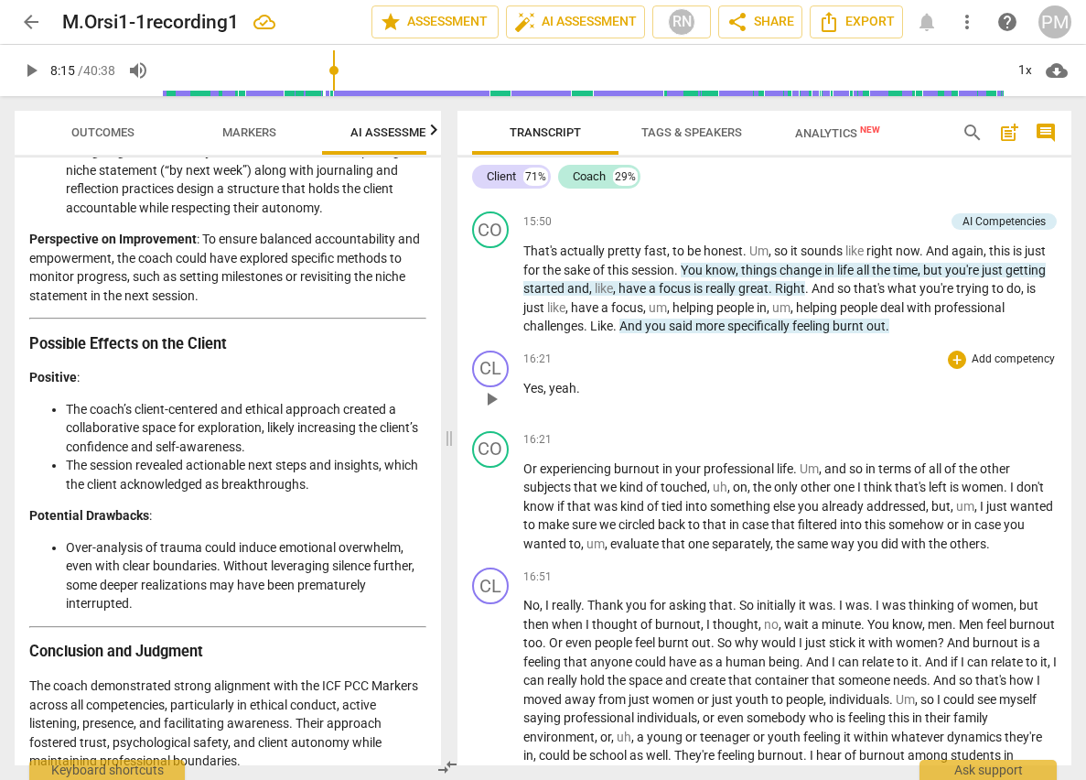
scroll to position [3923, 0]
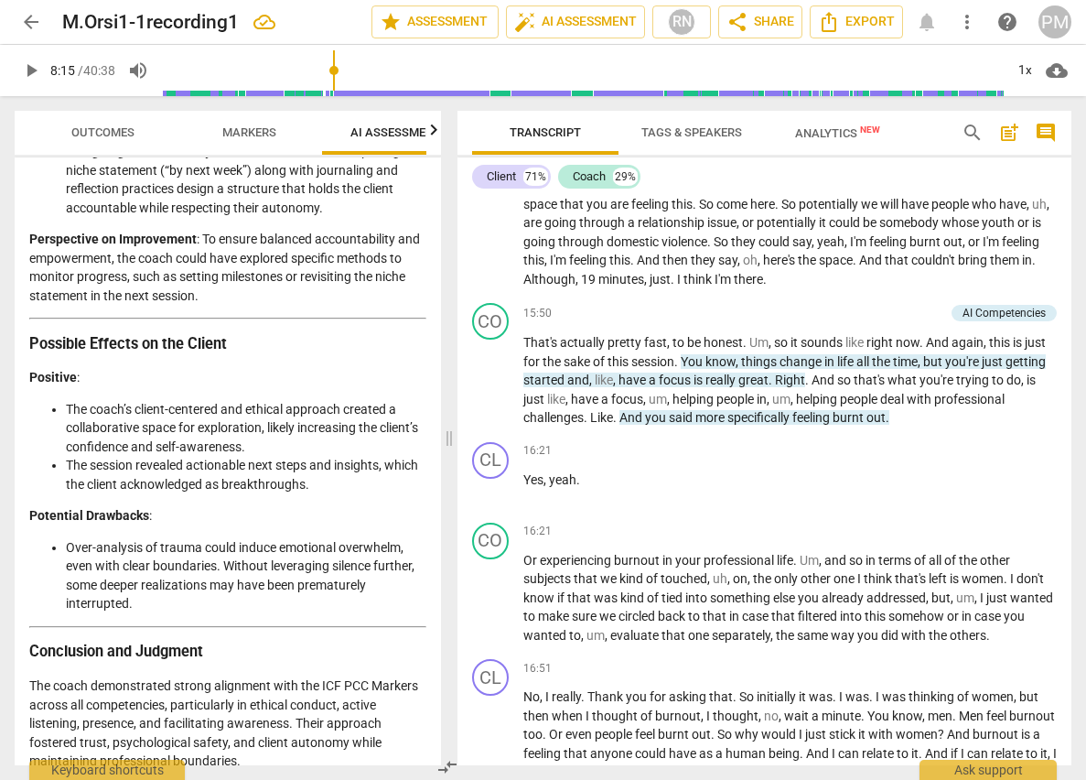
click at [758, 267] on span "," at bounding box center [760, 260] width 5 height 15
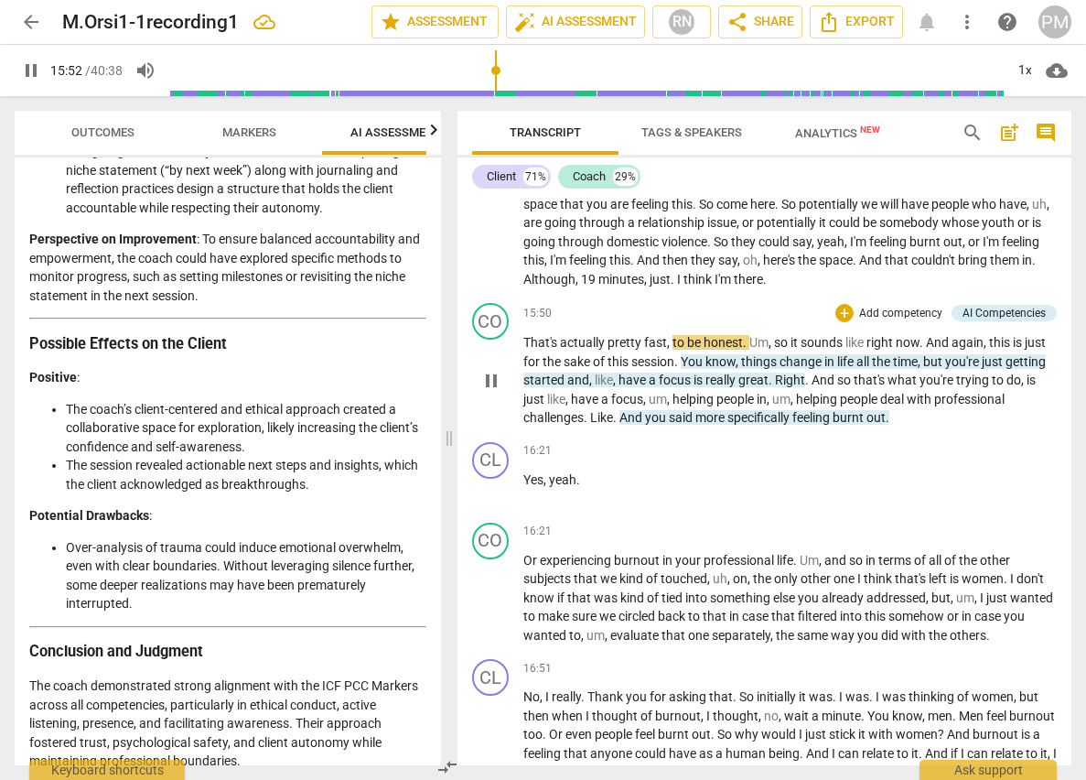
click at [493, 392] on span "pause" at bounding box center [491, 381] width 22 height 22
click at [526, 350] on span "That's" at bounding box center [541, 342] width 37 height 15
click at [490, 392] on span "play_arrow" at bounding box center [491, 381] width 22 height 22
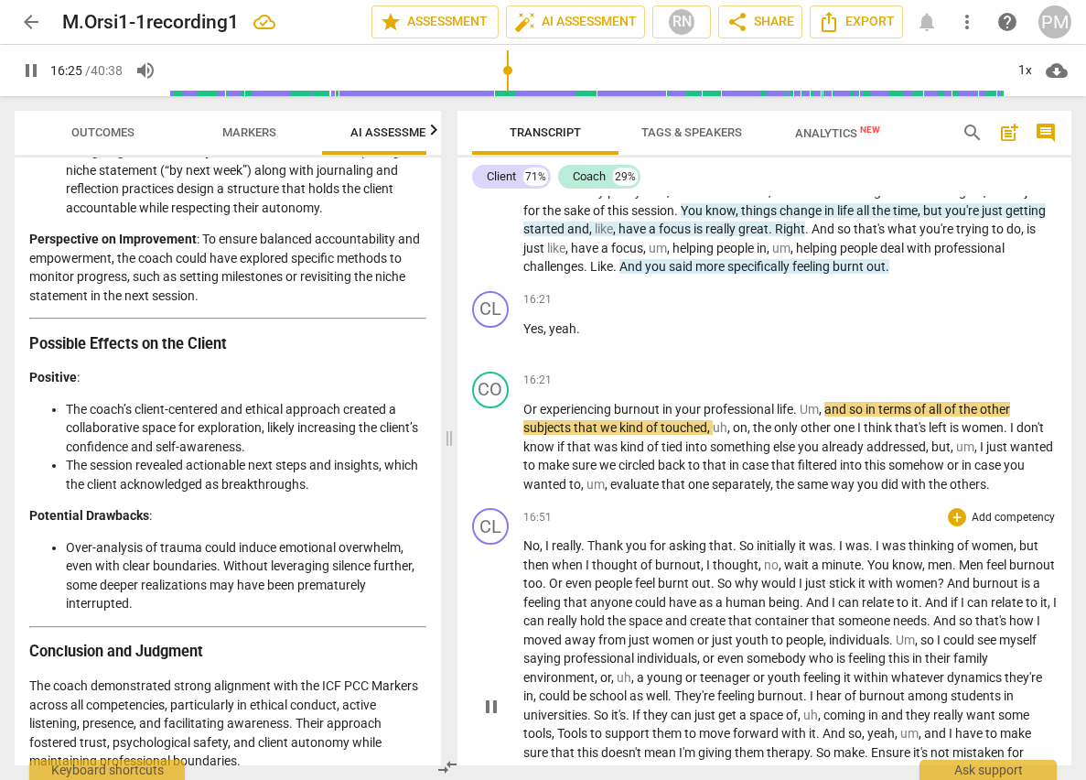
scroll to position [4106, 0]
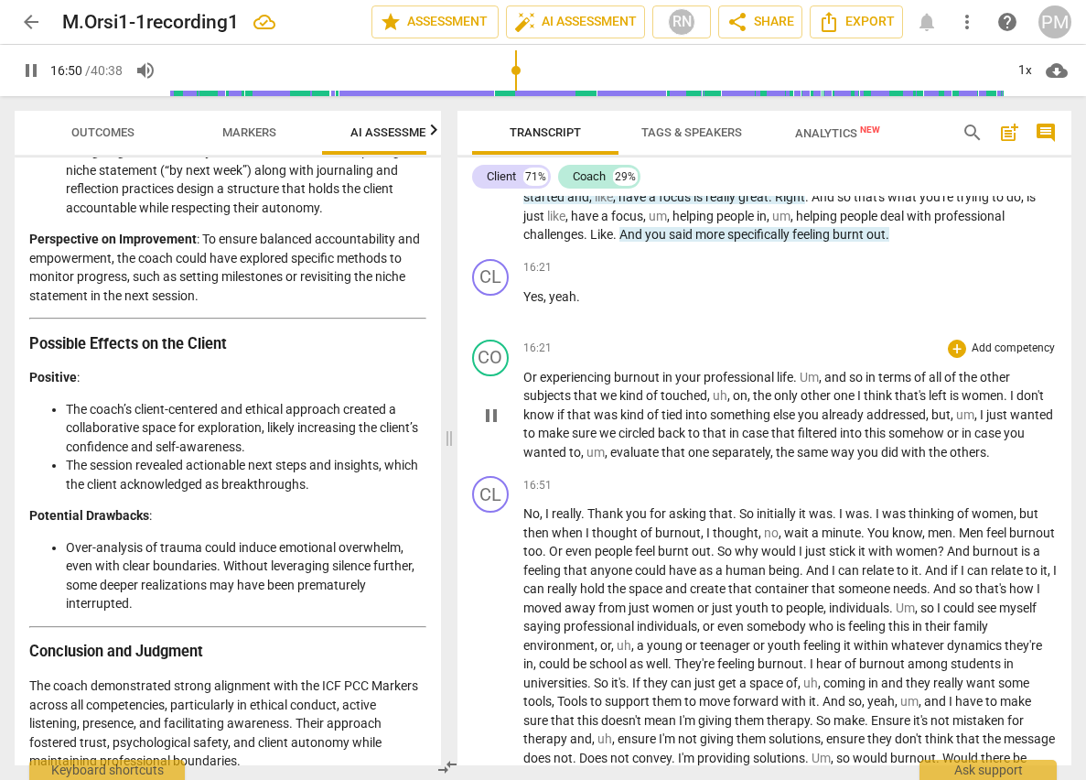
click at [489, 426] on span "pause" at bounding box center [491, 415] width 22 height 22
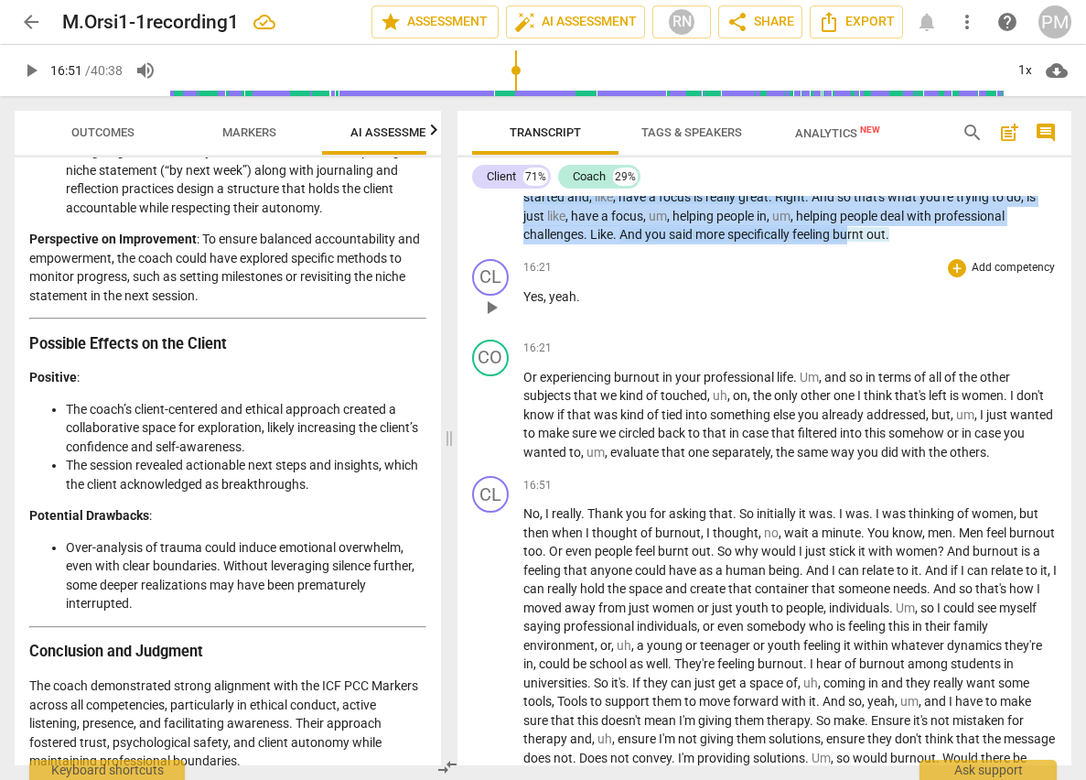
drag, startPoint x: 524, startPoint y: 235, endPoint x: 854, endPoint y: 379, distance: 359.3
click at [854, 379] on div "CL play_arrow pause 00:01 + Add competency keyboard_arrow_right For our session…" at bounding box center [764, 480] width 615 height 569
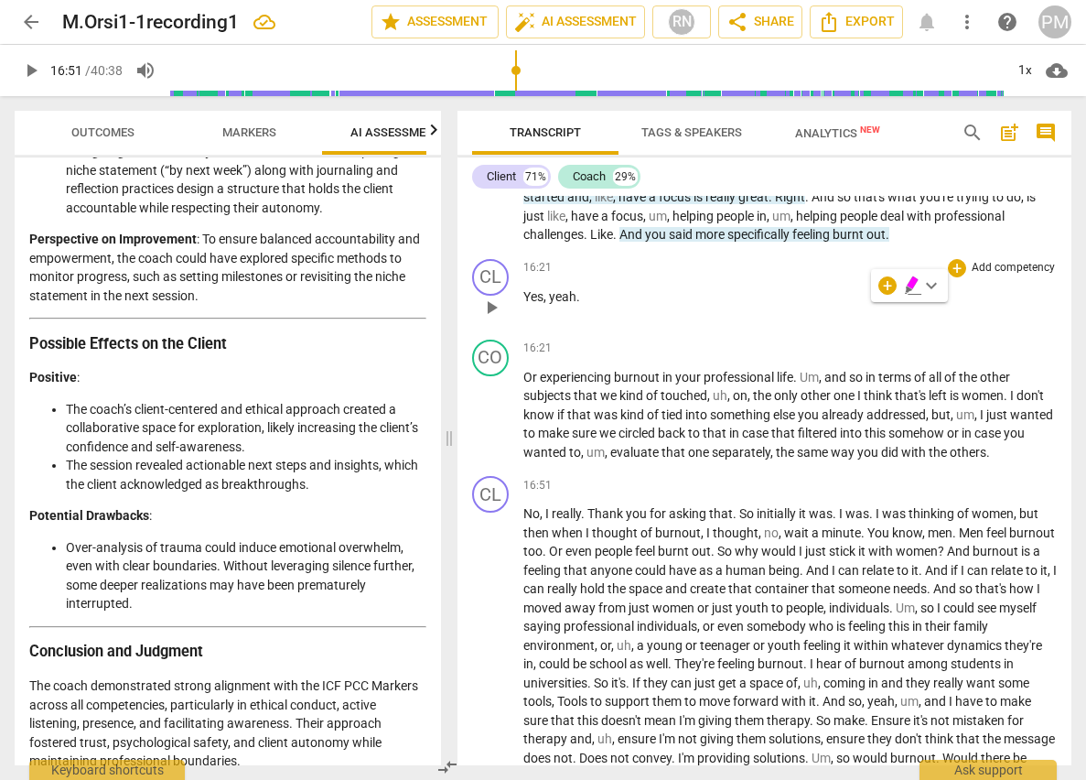
click at [720, 307] on p "Yes , yeah ." at bounding box center [790, 296] width 534 height 19
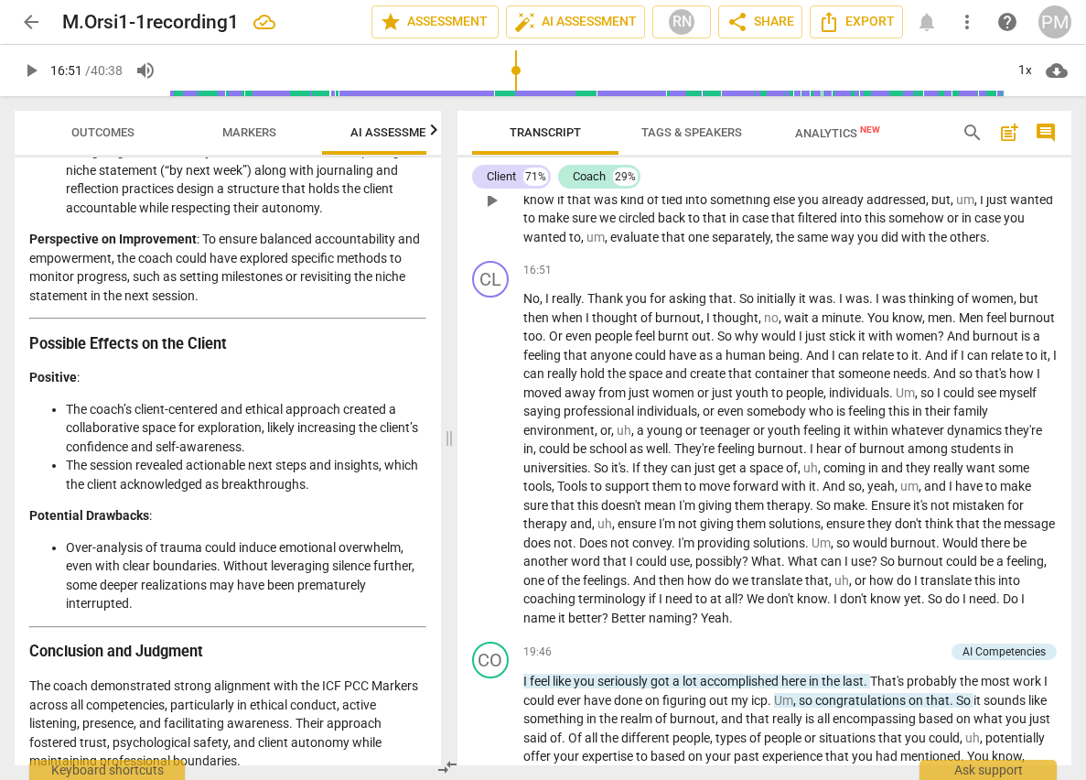
scroll to position [4289, 0]
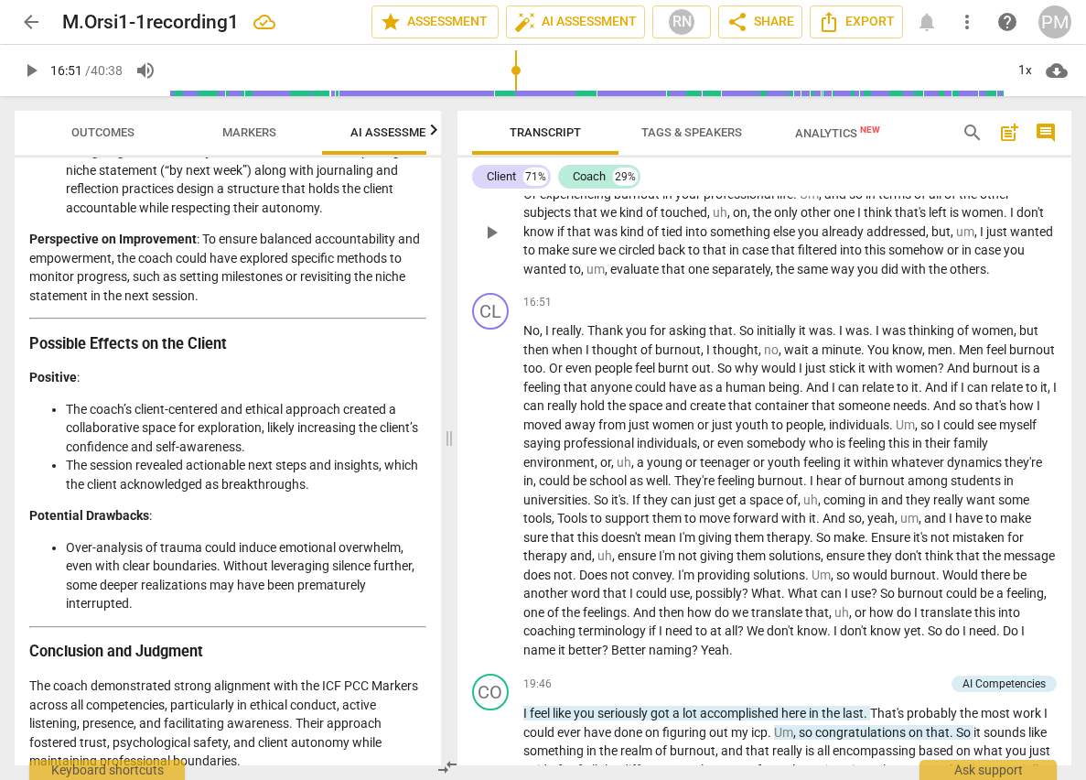
click at [712, 276] on span "one" at bounding box center [700, 269] width 24 height 15
click at [662, 276] on span "evaluate" at bounding box center [635, 269] width 51 height 15
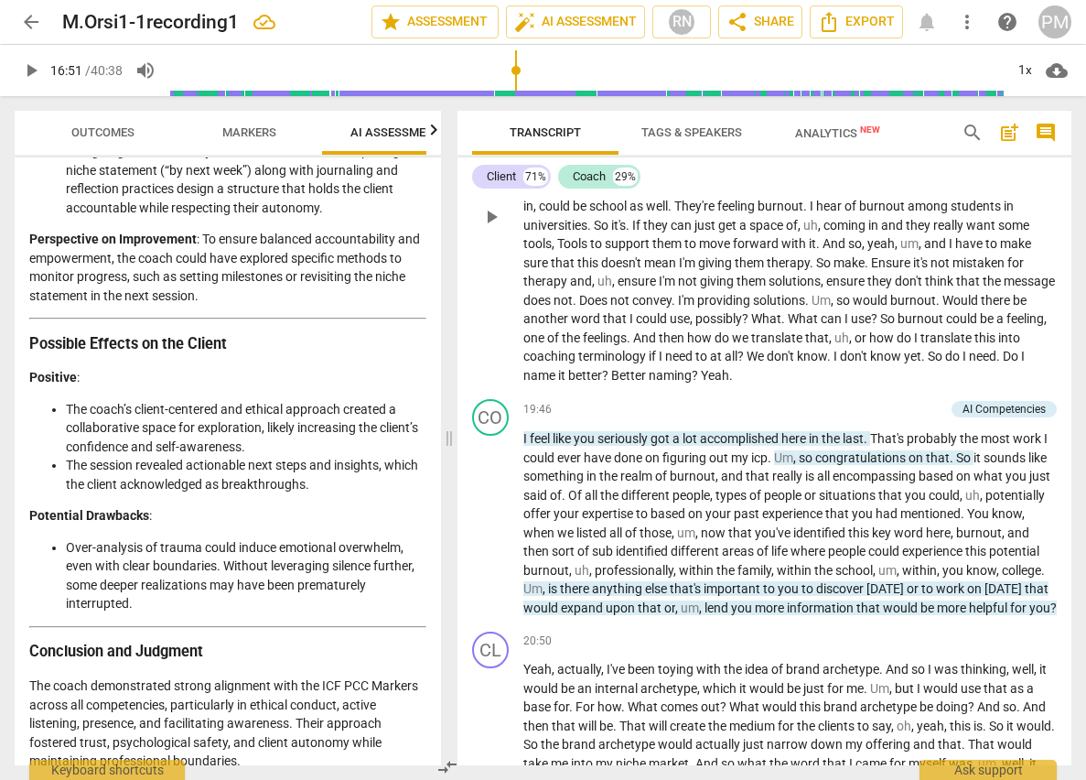
scroll to position [4472, 0]
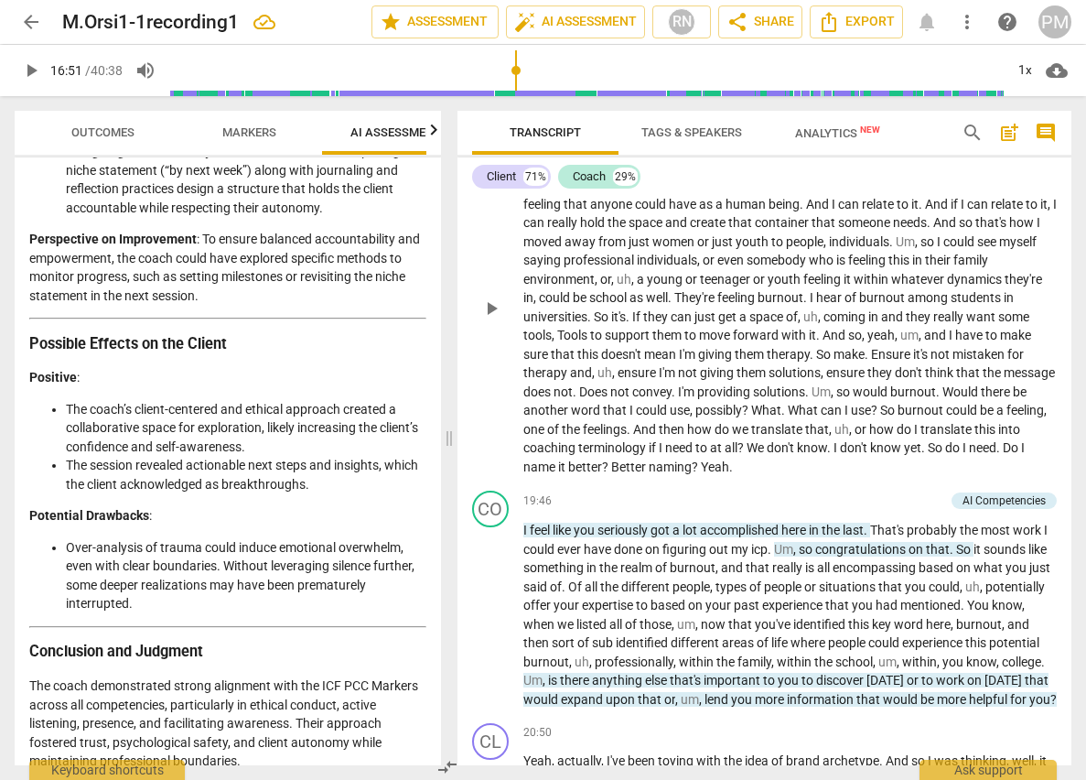
click at [523, 155] on span "No" at bounding box center [531, 147] width 16 height 15
click at [491, 319] on span "play_arrow" at bounding box center [491, 308] width 22 height 22
click at [490, 626] on span "pause" at bounding box center [491, 615] width 22 height 22
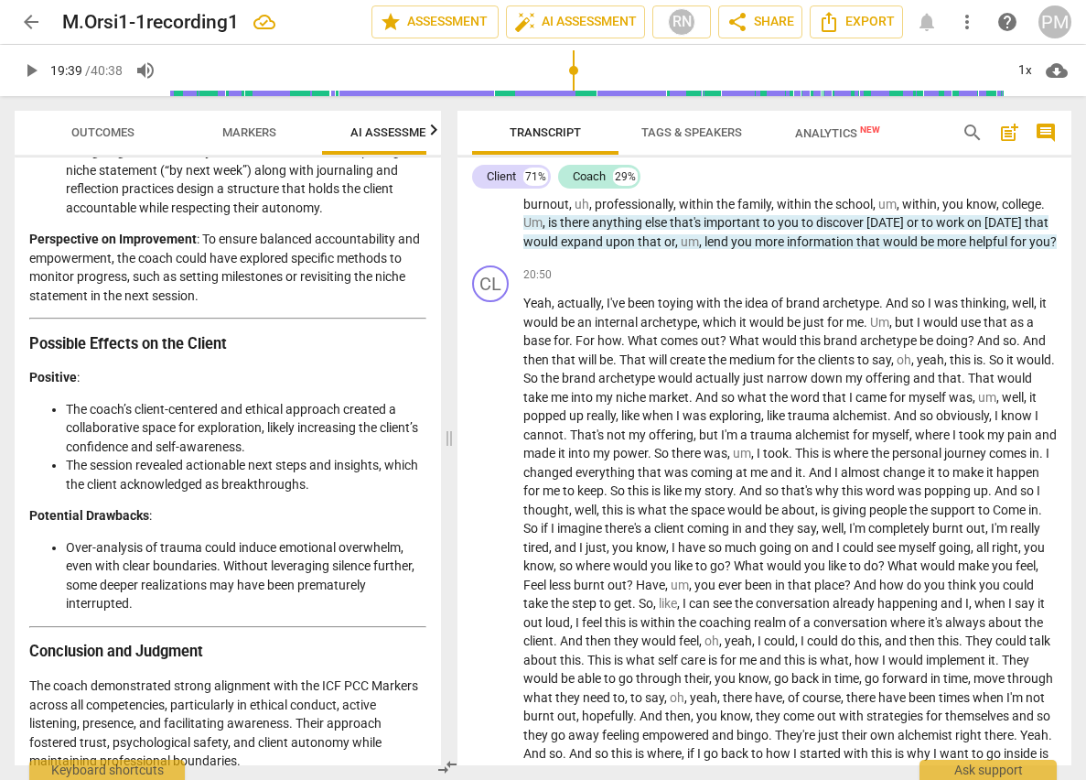
scroll to position [4655, 0]
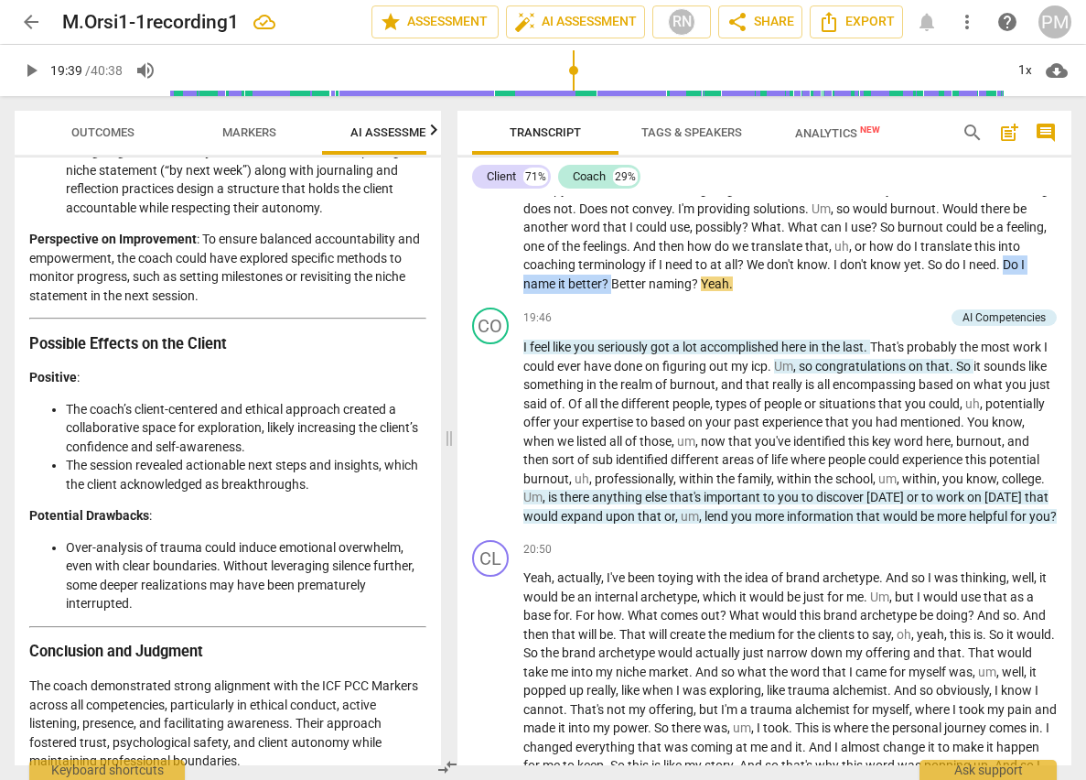
drag, startPoint x: 618, startPoint y: 358, endPoint x: 695, endPoint y: 361, distance: 77.9
click at [695, 293] on p "No , I really . Thank you for asking that . So initially it was . I was . I was…" at bounding box center [790, 124] width 534 height 338
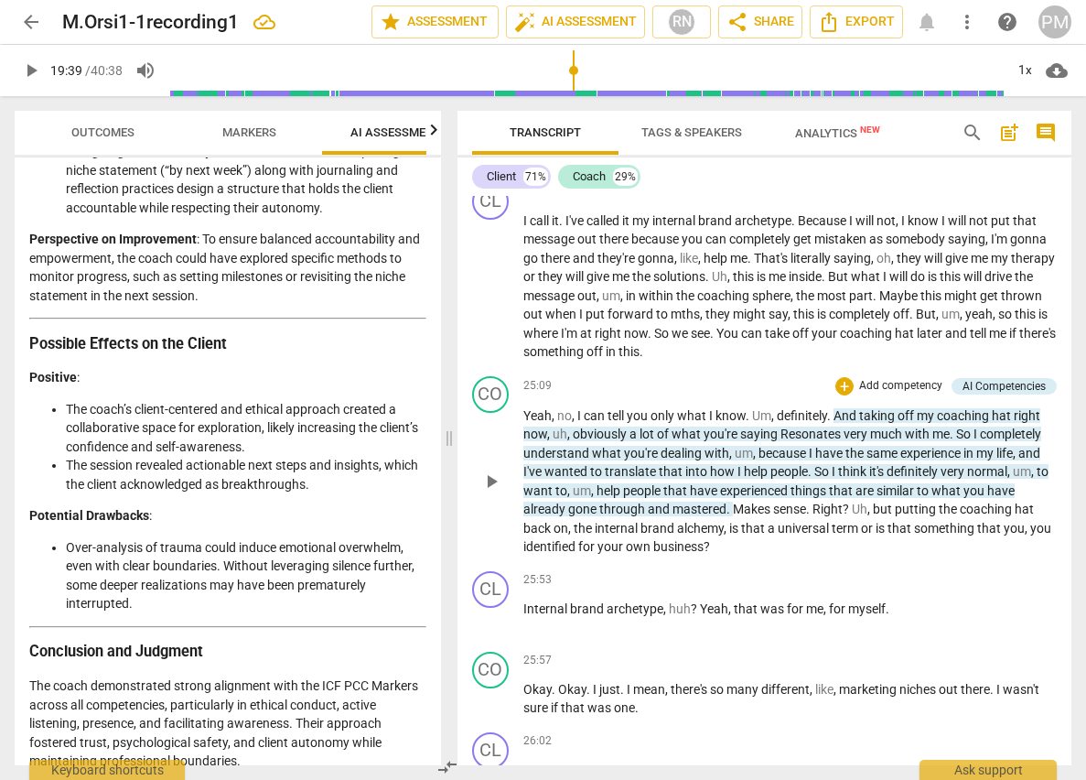
scroll to position [5734, 0]
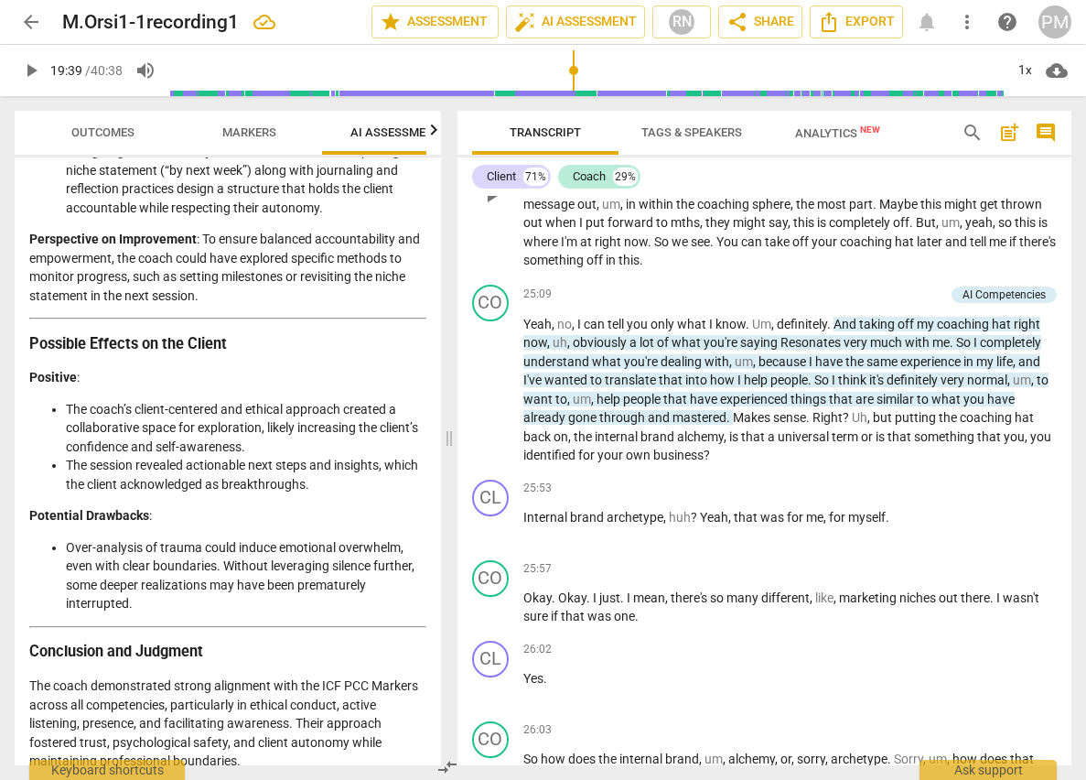
click at [672, 249] on span "So" at bounding box center [662, 241] width 17 height 15
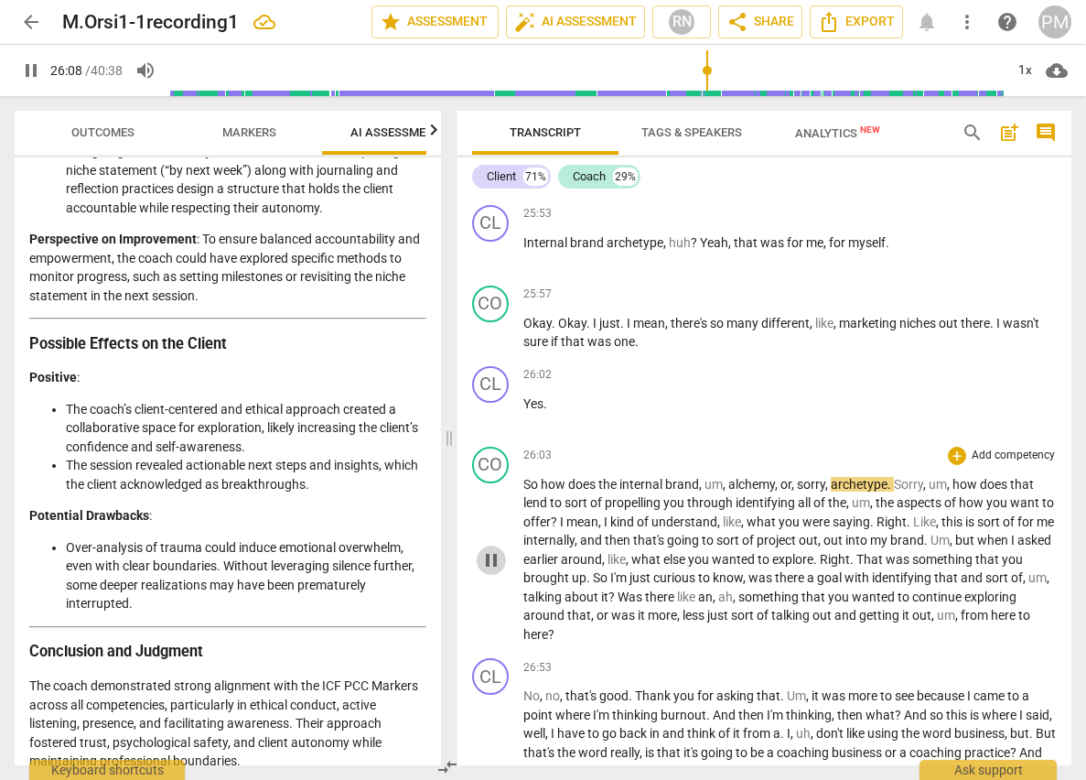
click at [492, 571] on span "pause" at bounding box center [491, 560] width 22 height 22
drag, startPoint x: 730, startPoint y: 590, endPoint x: 774, endPoint y: 598, distance: 44.7
click at [774, 491] on span "alchemy" at bounding box center [751, 484] width 47 height 15
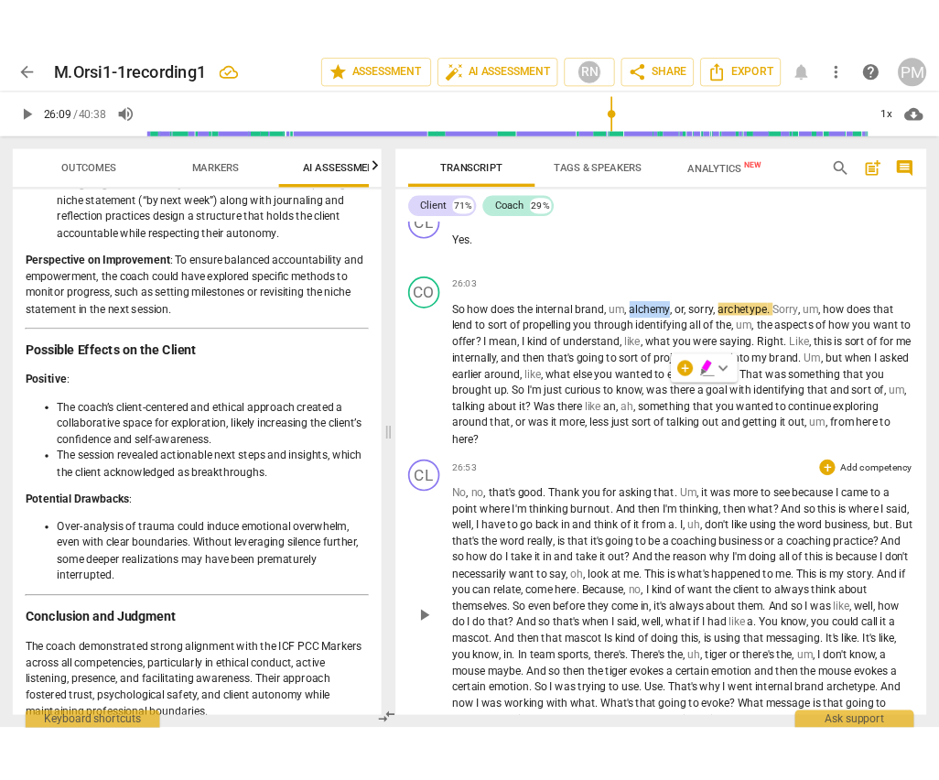
scroll to position [6191, 0]
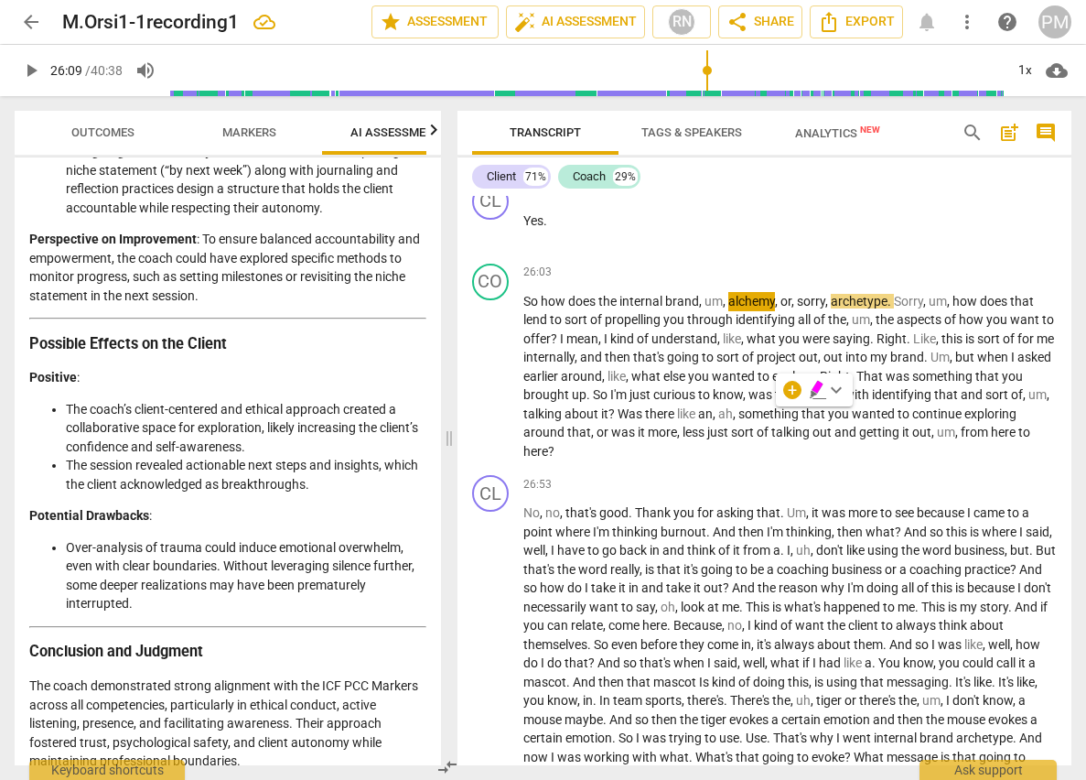
type input "1569"
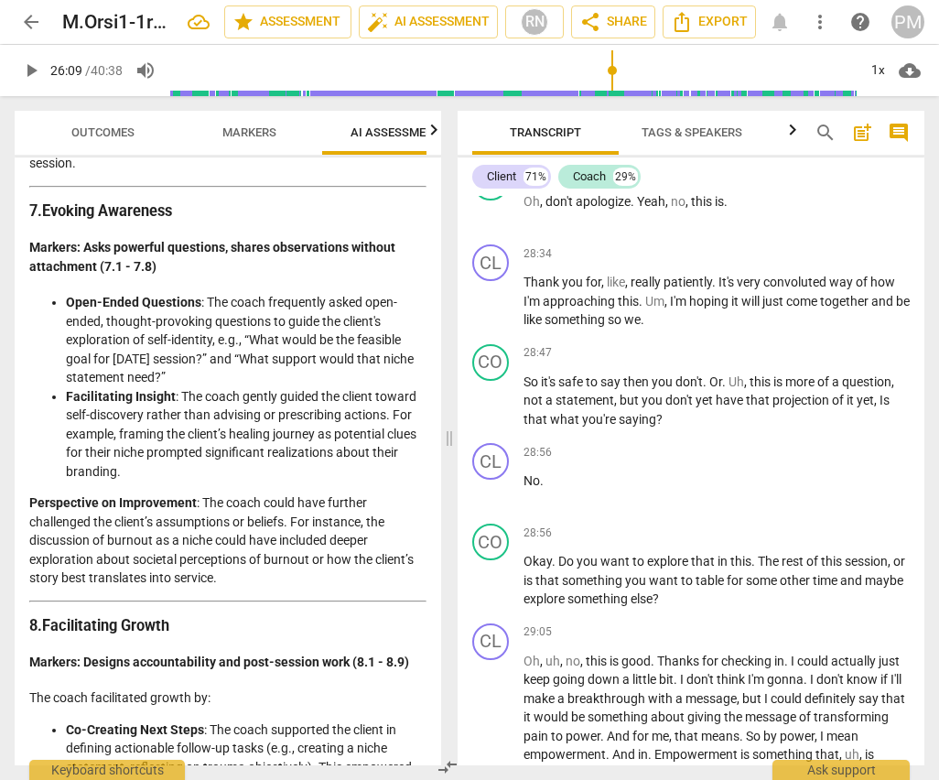
scroll to position [3134, 0]
